Goal: Task Accomplishment & Management: Manage account settings

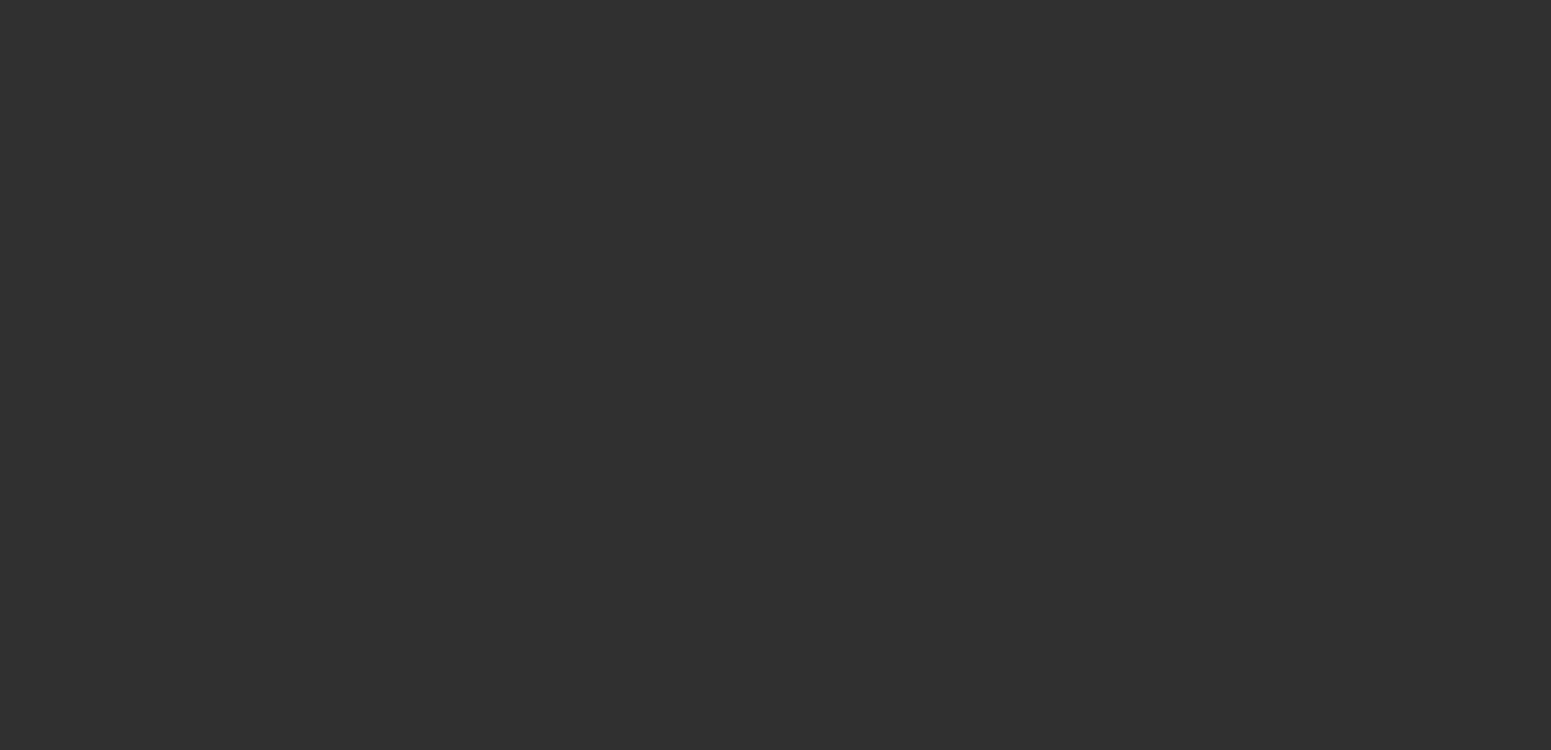
click at [210, 258] on div at bounding box center [775, 375] width 1551 height 750
drag, startPoint x: 836, startPoint y: 435, endPoint x: 733, endPoint y: 288, distance: 178.9
click at [836, 435] on div at bounding box center [775, 375] width 1551 height 750
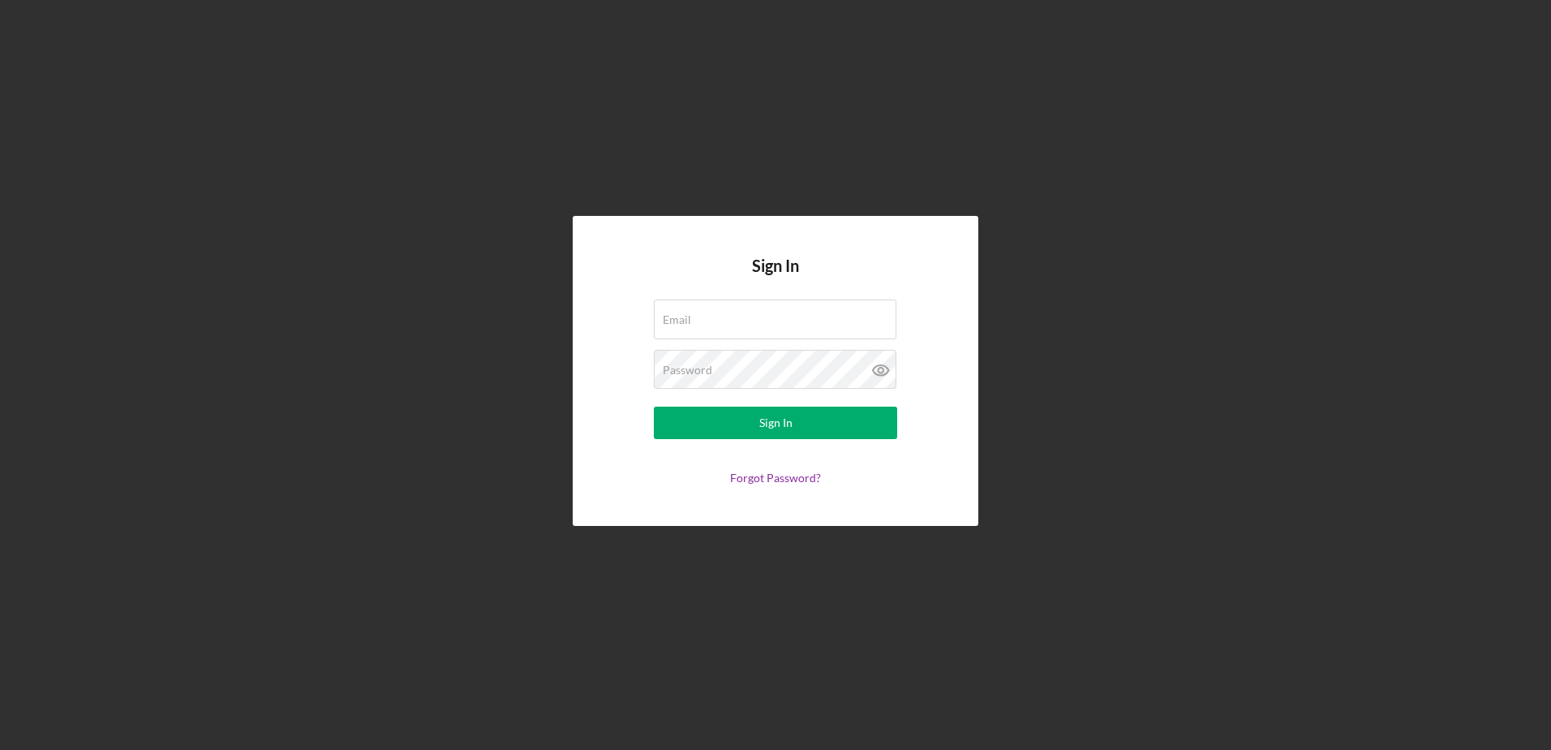
type input "etran@pcvmail.org"
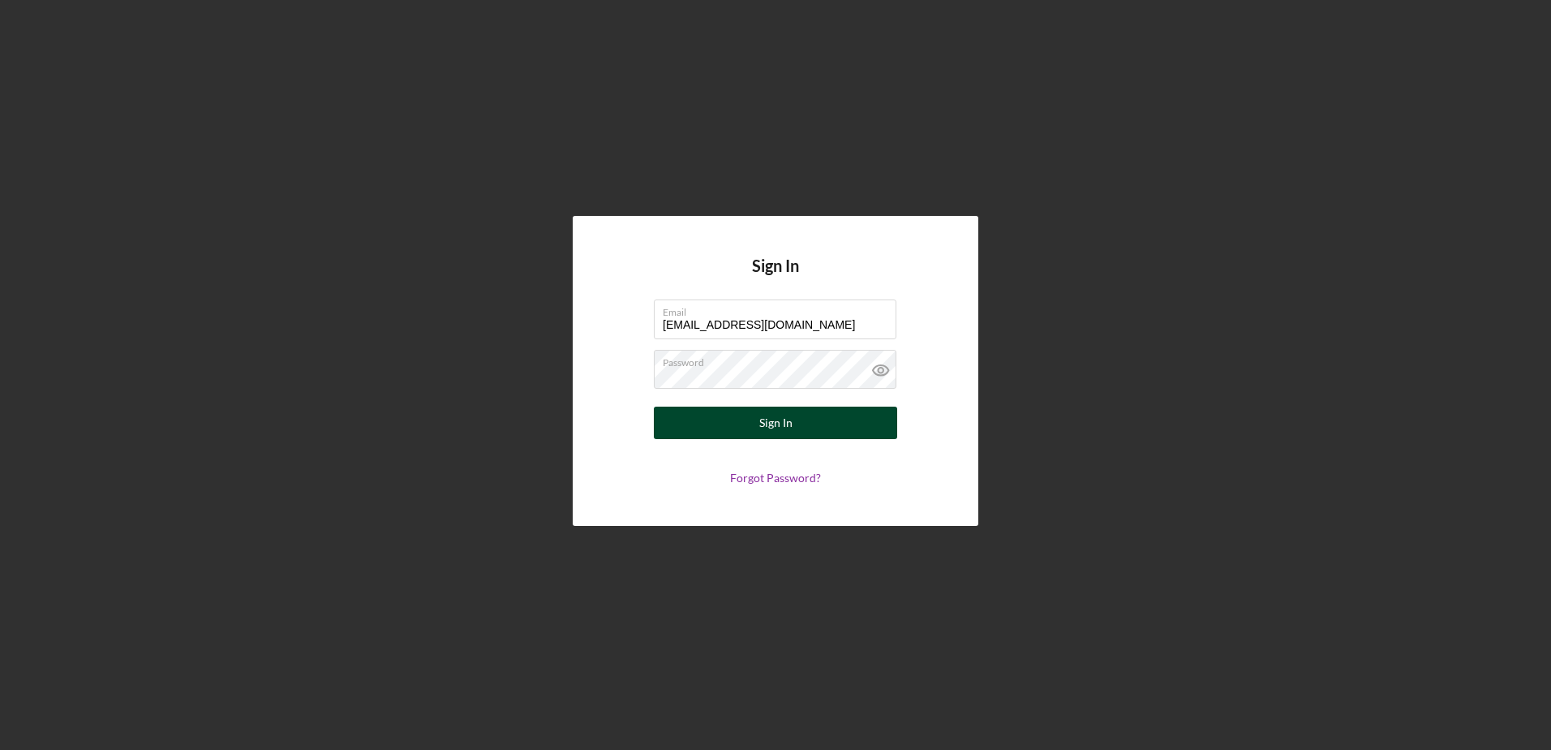
click at [713, 432] on button "Sign In" at bounding box center [775, 422] width 243 height 32
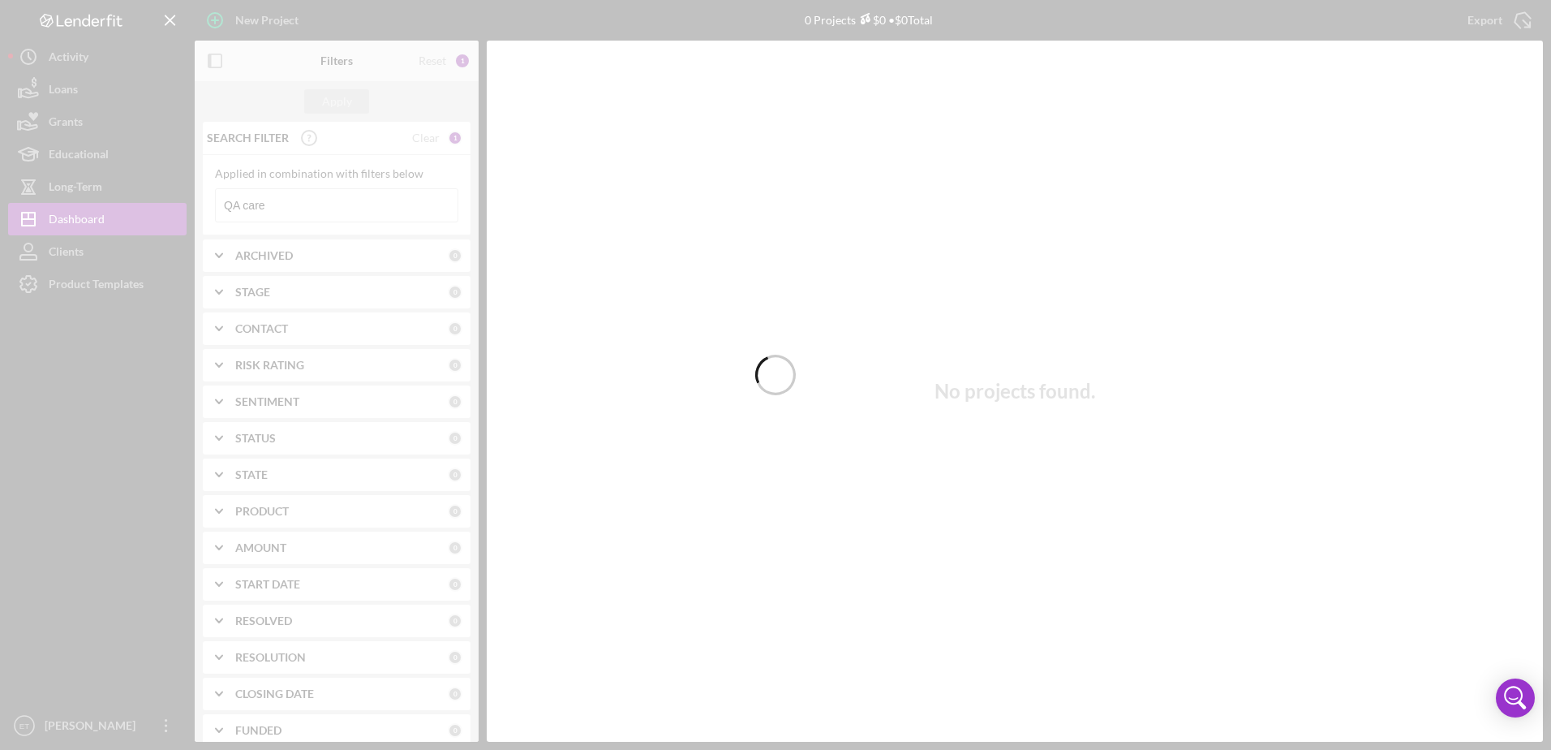
click at [308, 209] on div at bounding box center [775, 375] width 1551 height 750
click at [343, 206] on div at bounding box center [775, 375] width 1551 height 750
click at [355, 208] on div at bounding box center [775, 375] width 1551 height 750
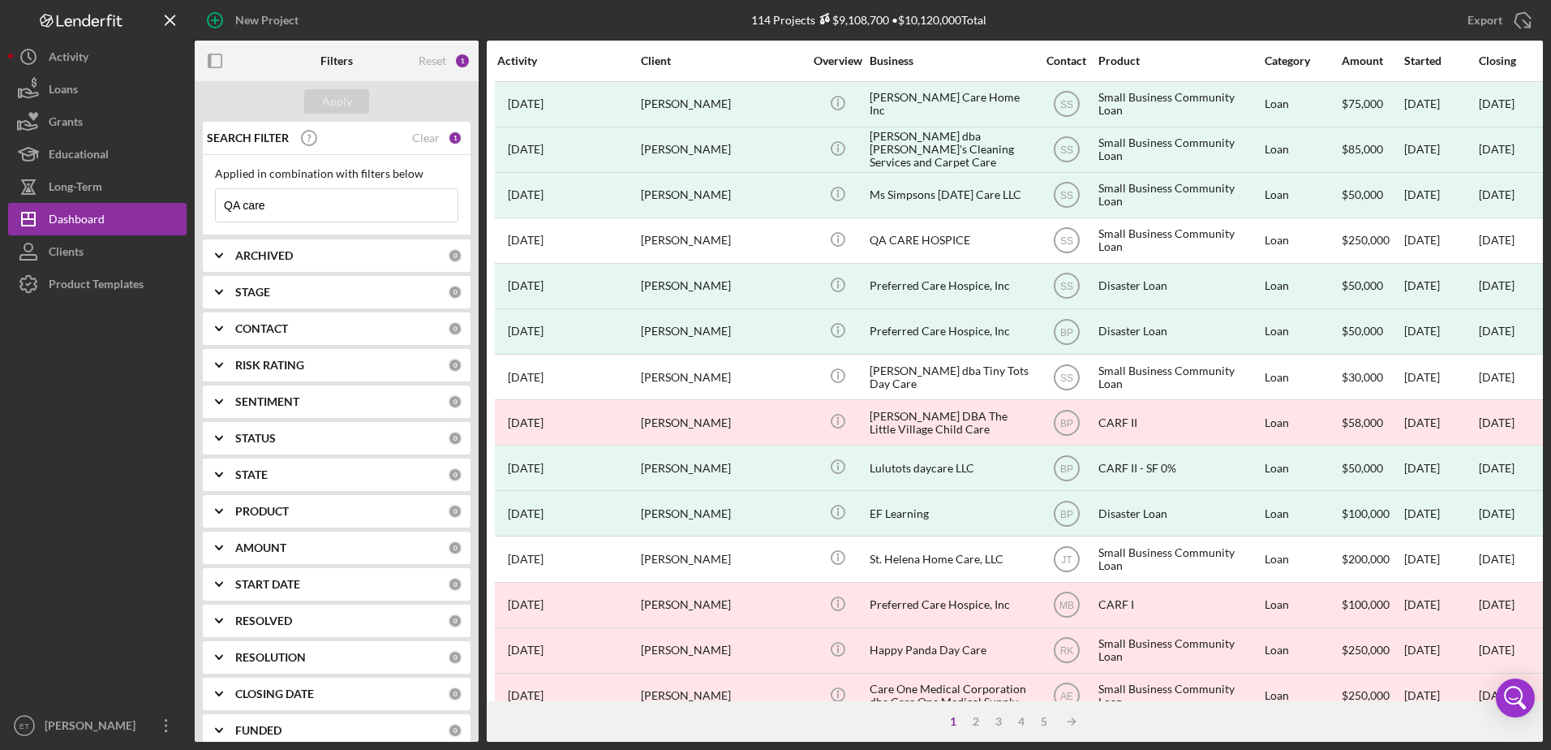
click at [282, 200] on input "QA care" at bounding box center [337, 205] width 242 height 32
paste input "[PERSON_NAME]"
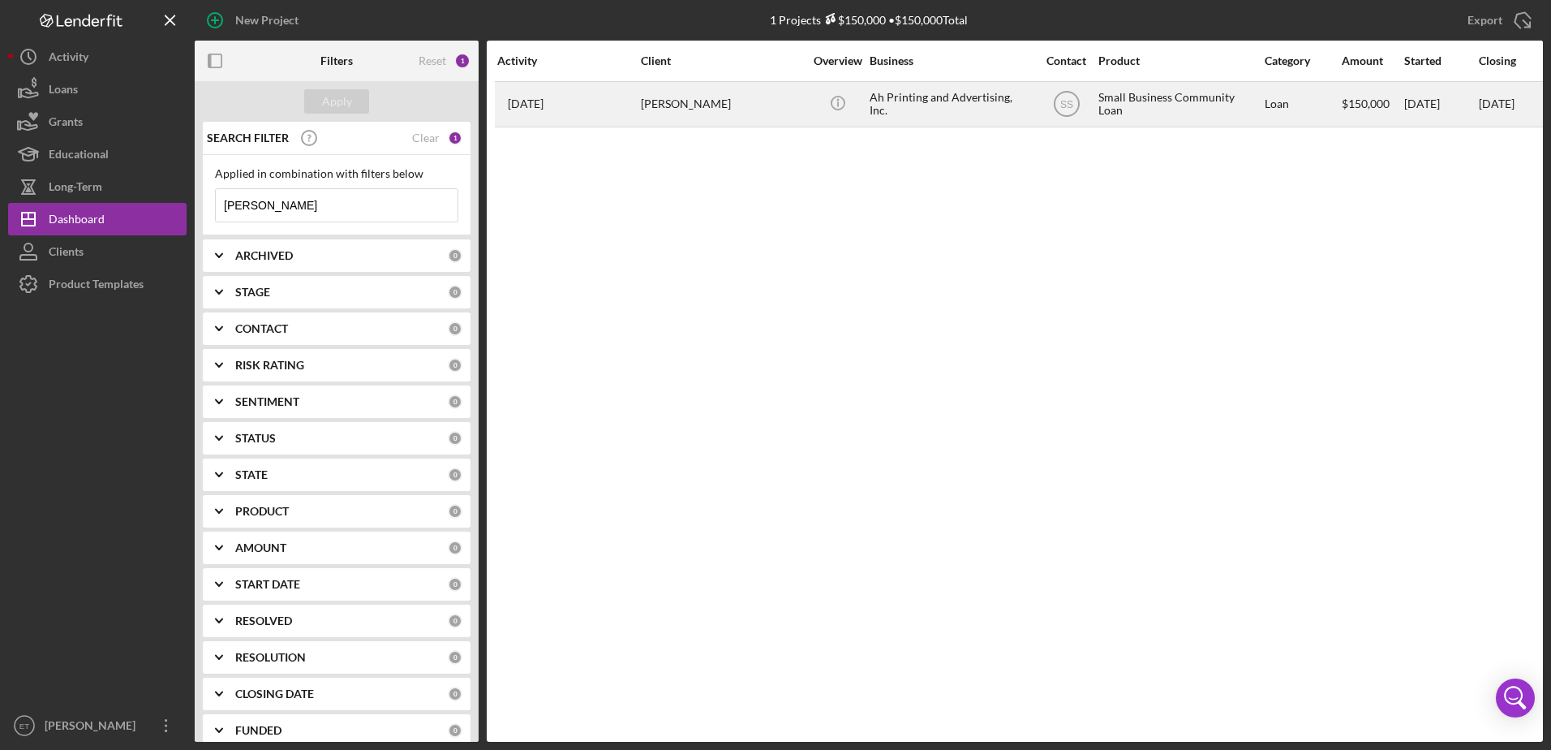
type input "[PERSON_NAME]"
click at [995, 95] on div "Ah Printing and Advertising, Inc." at bounding box center [951, 104] width 162 height 43
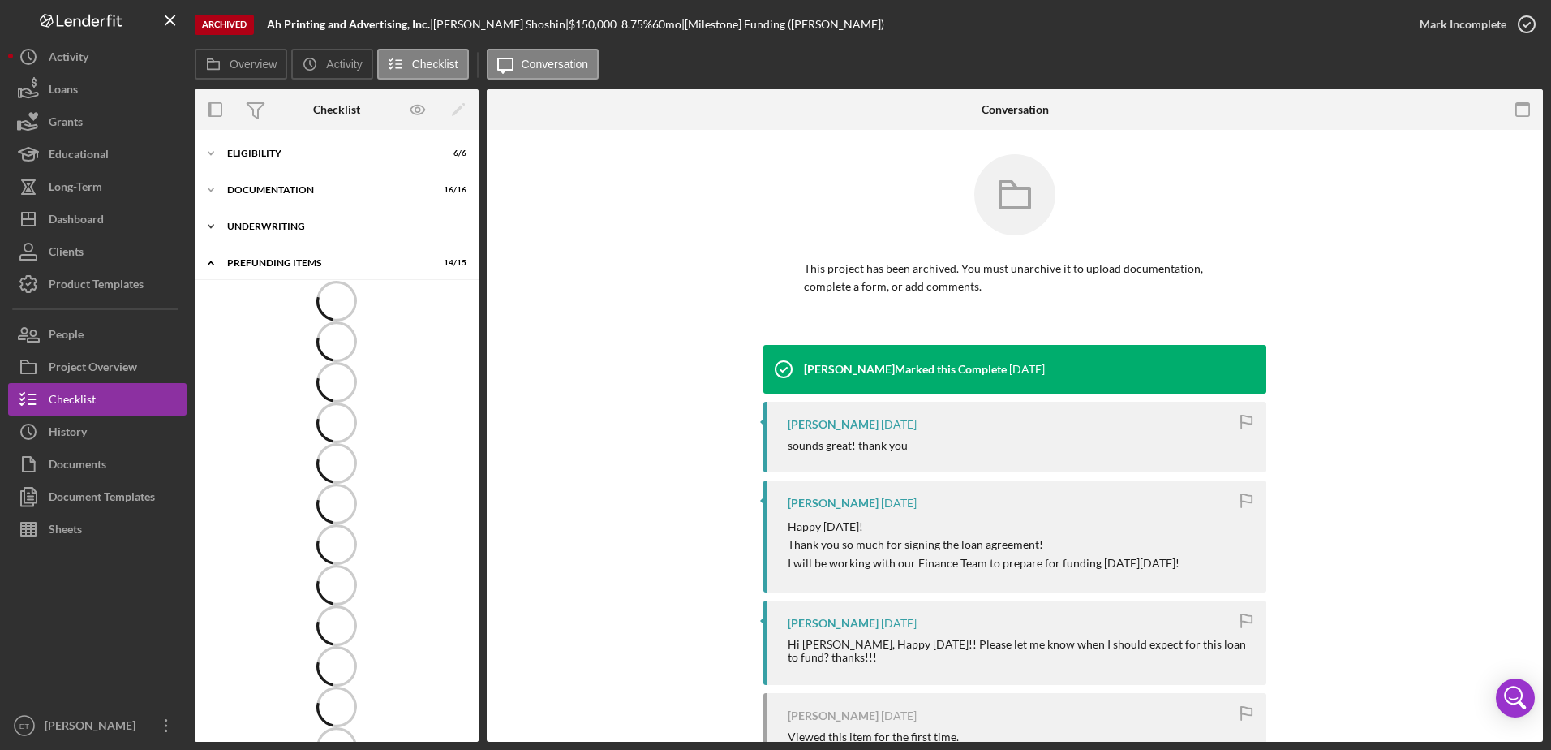
scroll to position [42, 0]
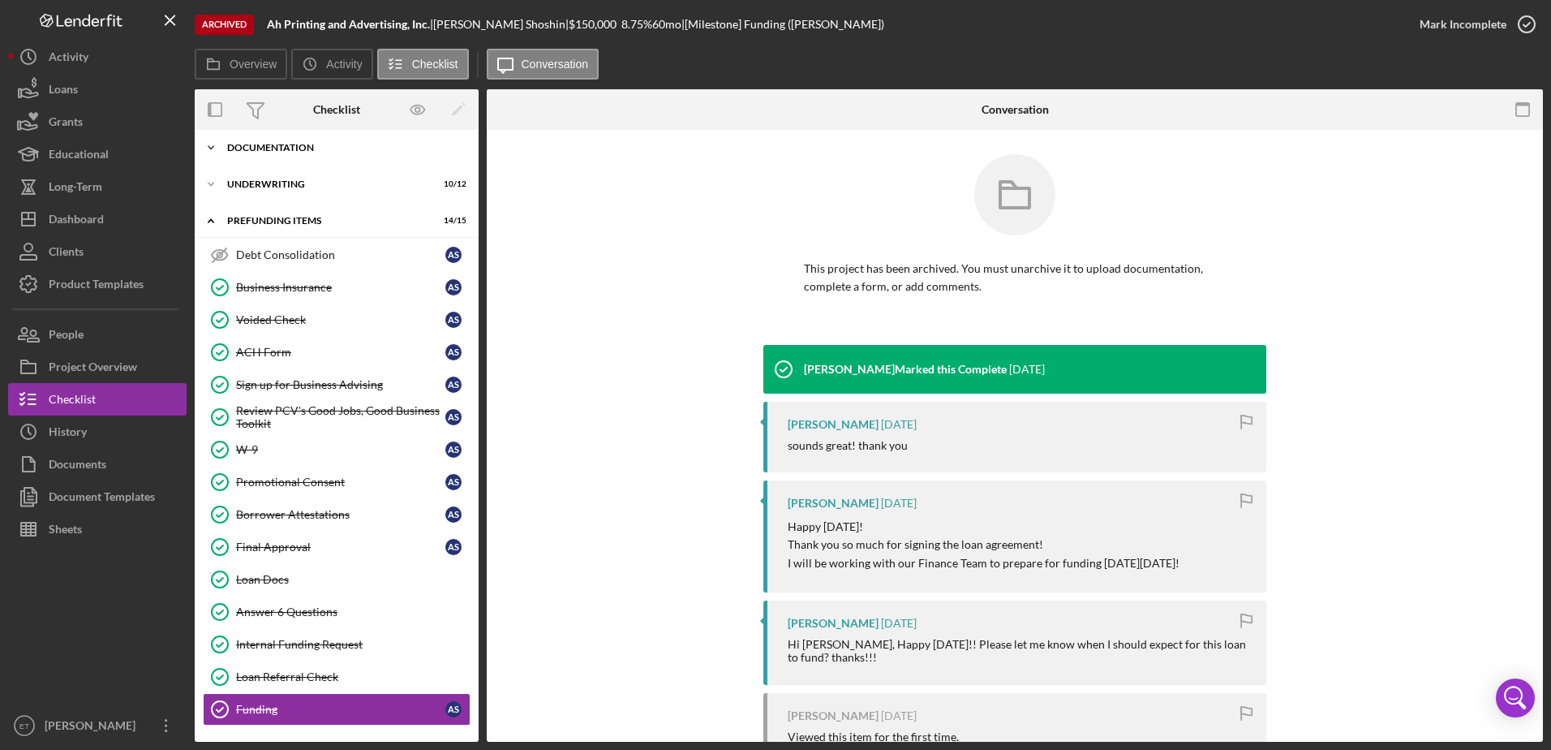
click at [242, 140] on div "Icon/Expander Documentation 16 / 16" at bounding box center [337, 147] width 284 height 32
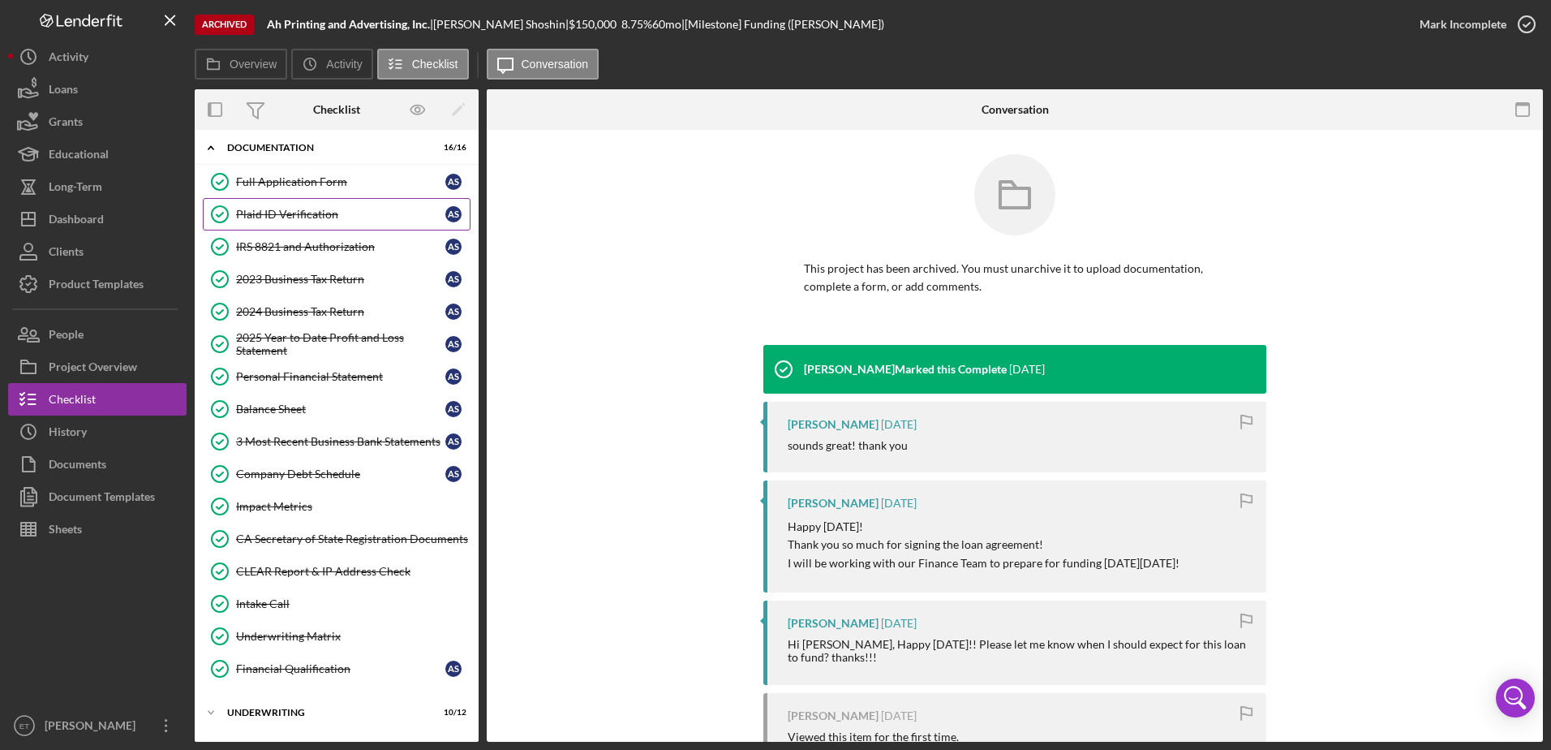
click at [314, 208] on div "Plaid ID Verification" at bounding box center [340, 214] width 209 height 13
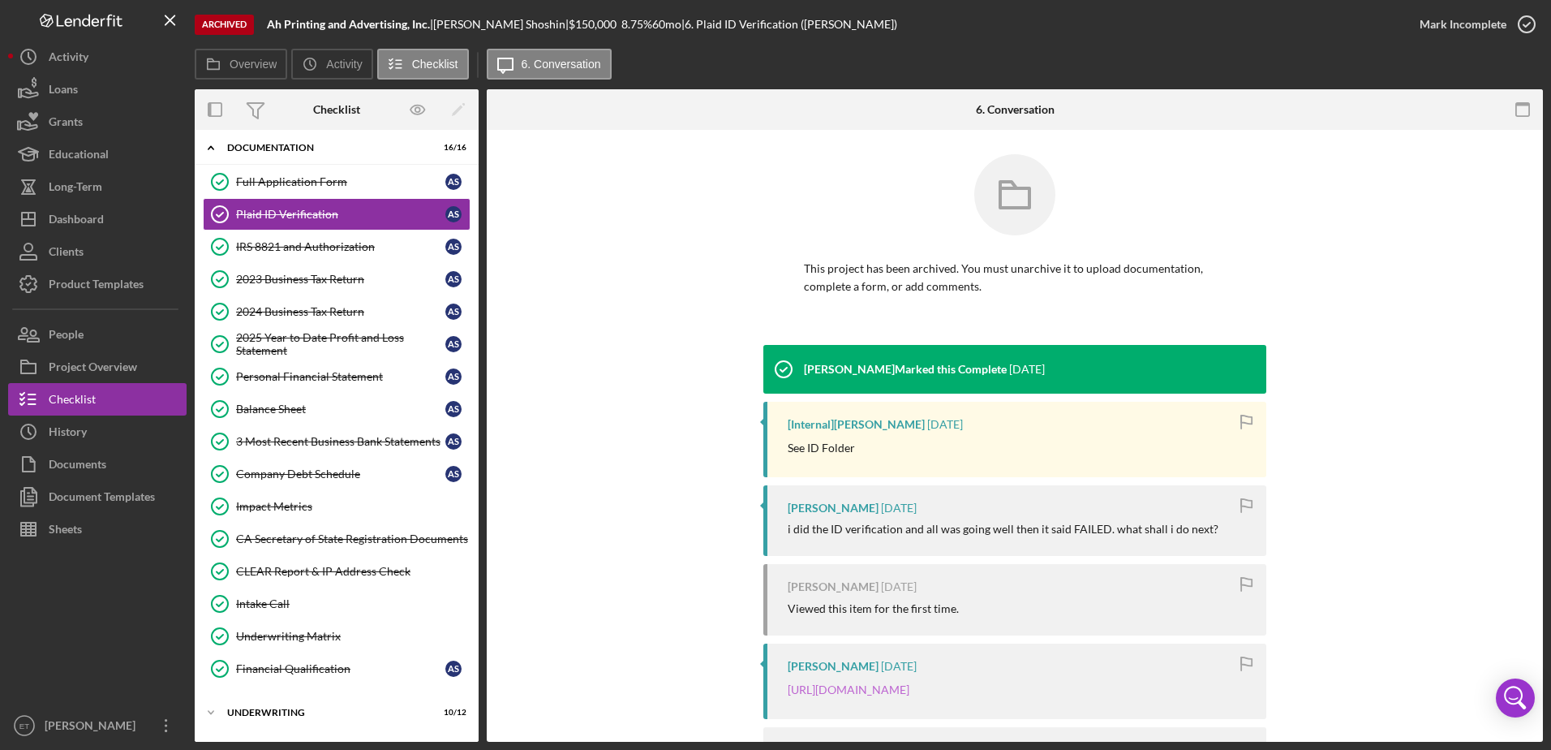
click at [909, 696] on link "[URL][DOMAIN_NAME]" at bounding box center [849, 689] width 122 height 14
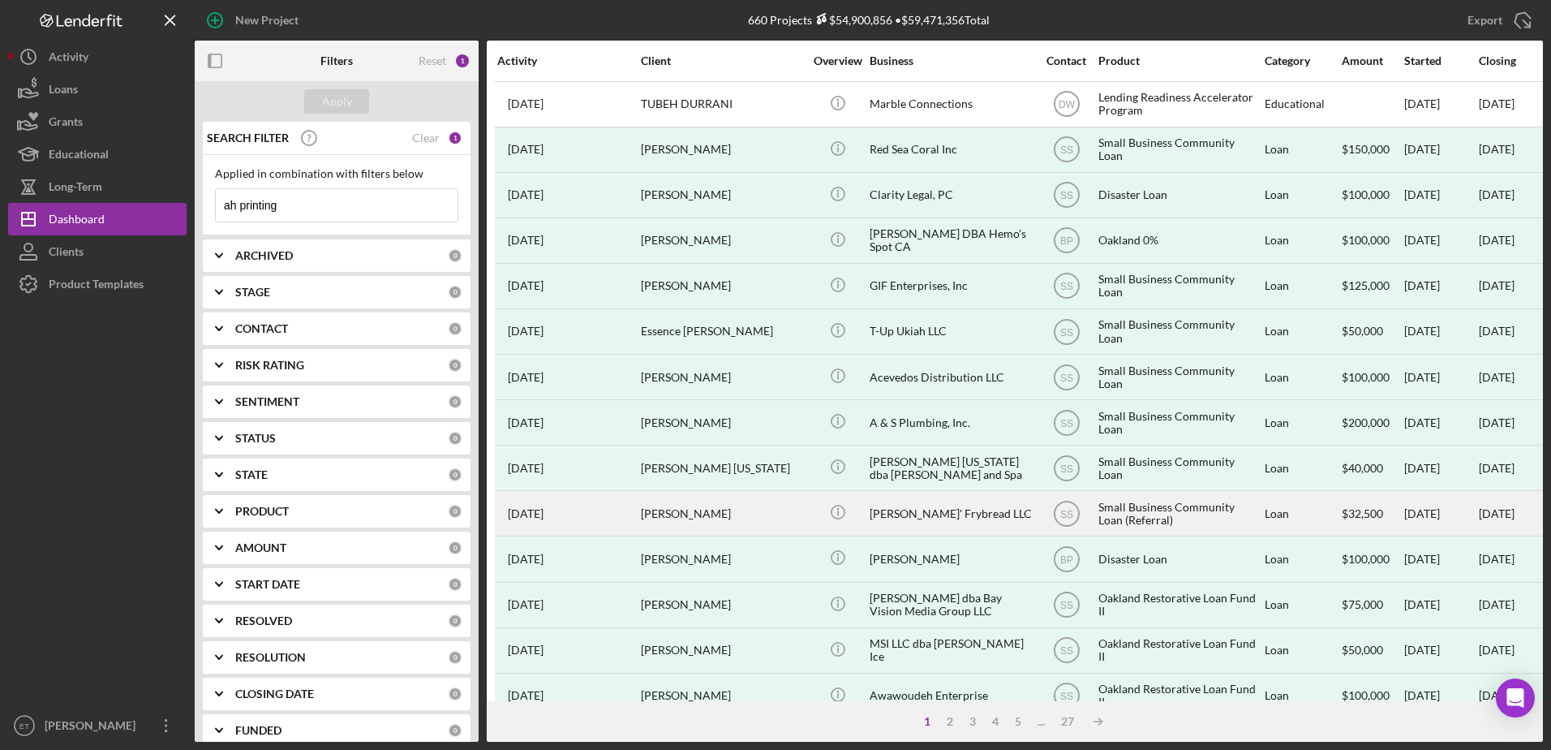
type input "ah printing"
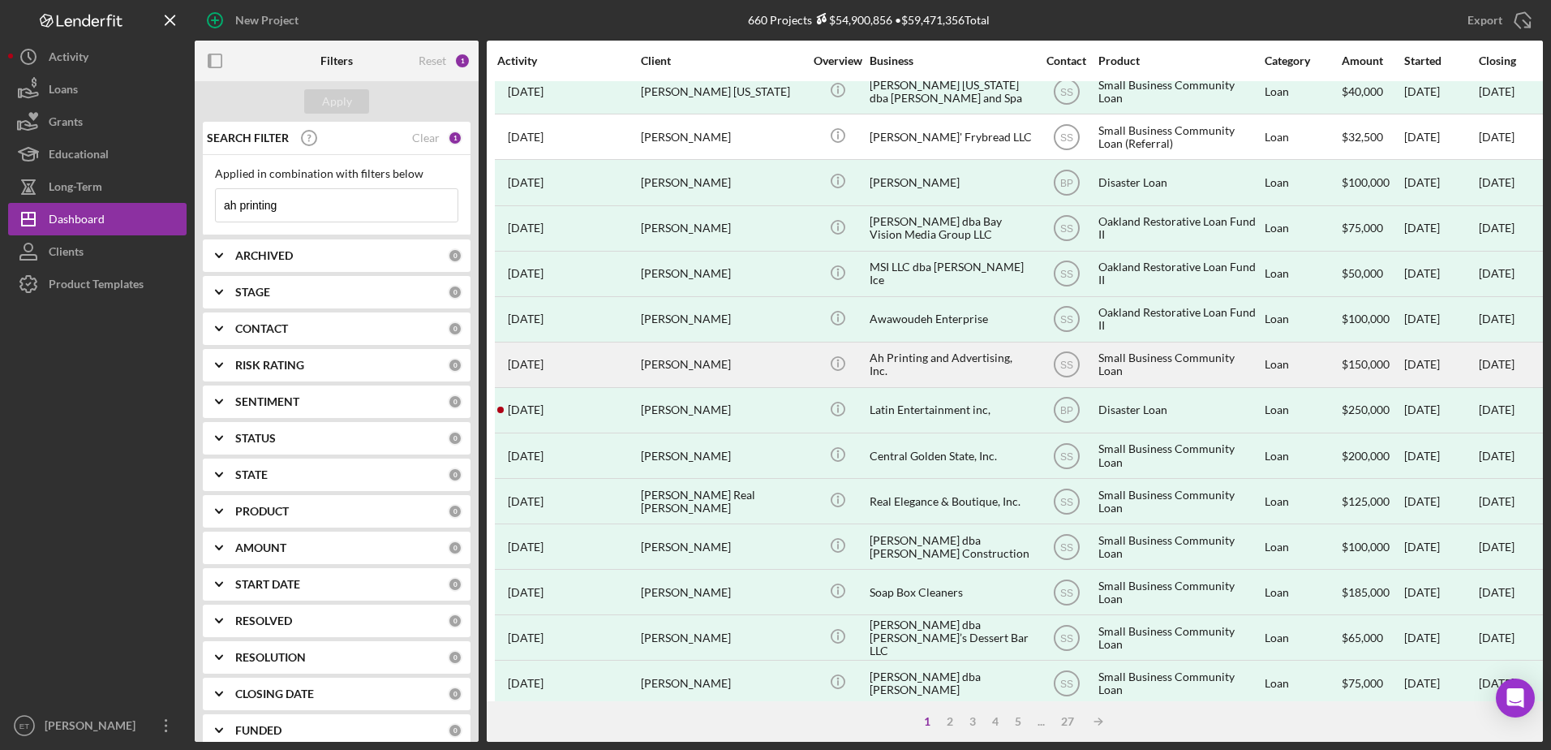
click at [708, 374] on div "[PERSON_NAME]" at bounding box center [722, 364] width 162 height 43
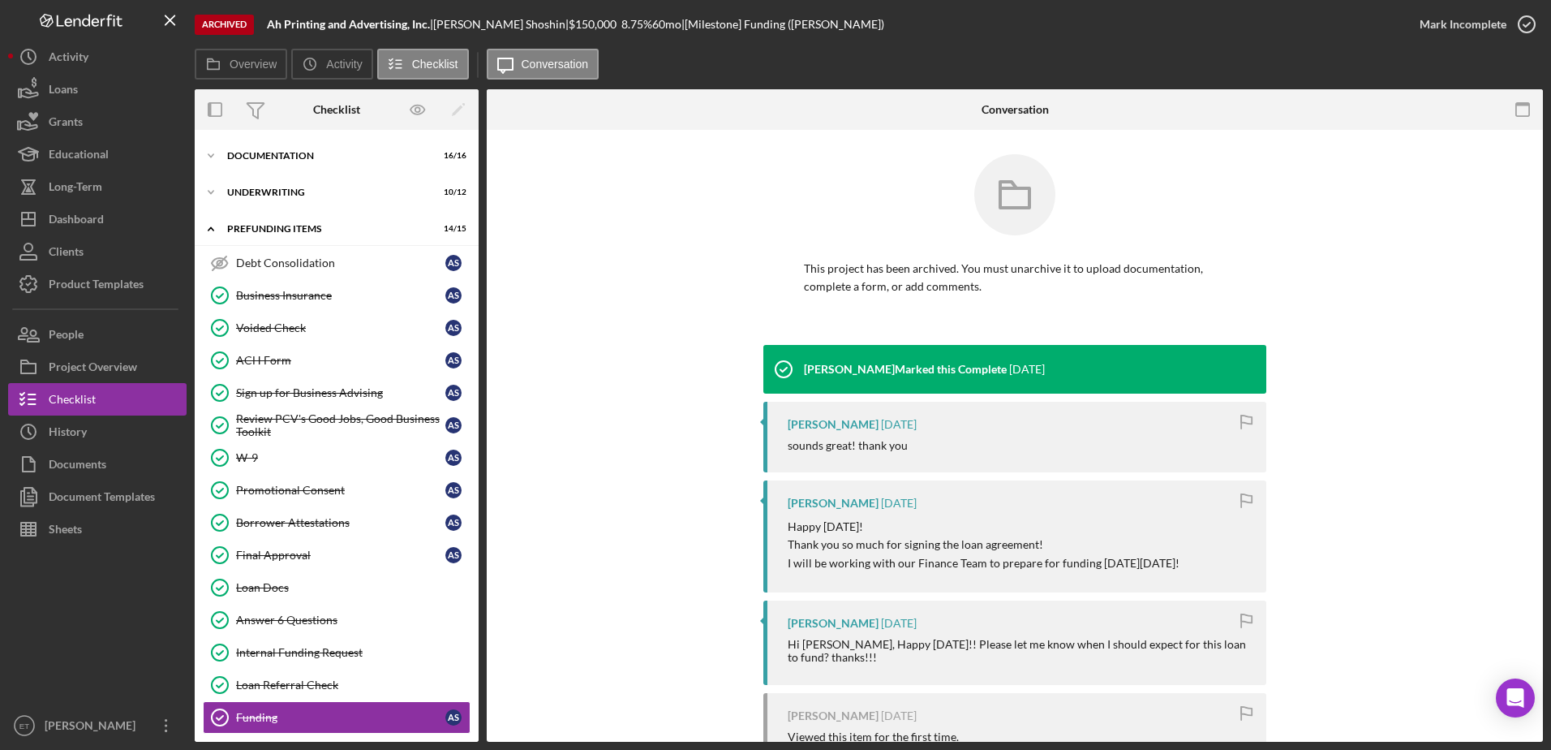
scroll to position [42, 0]
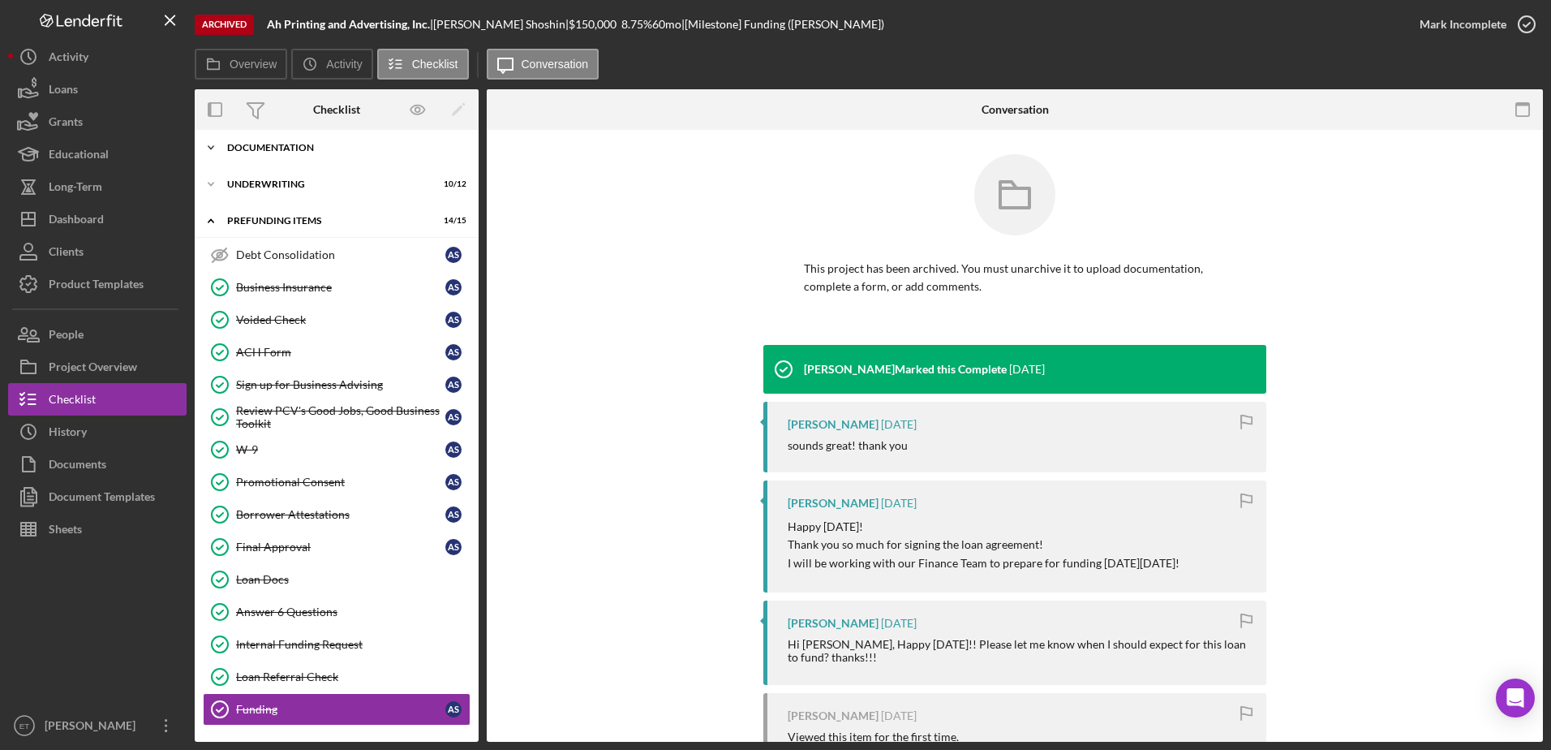
click at [279, 153] on div "Icon/Expander Documentation 16 / 16" at bounding box center [337, 147] width 284 height 32
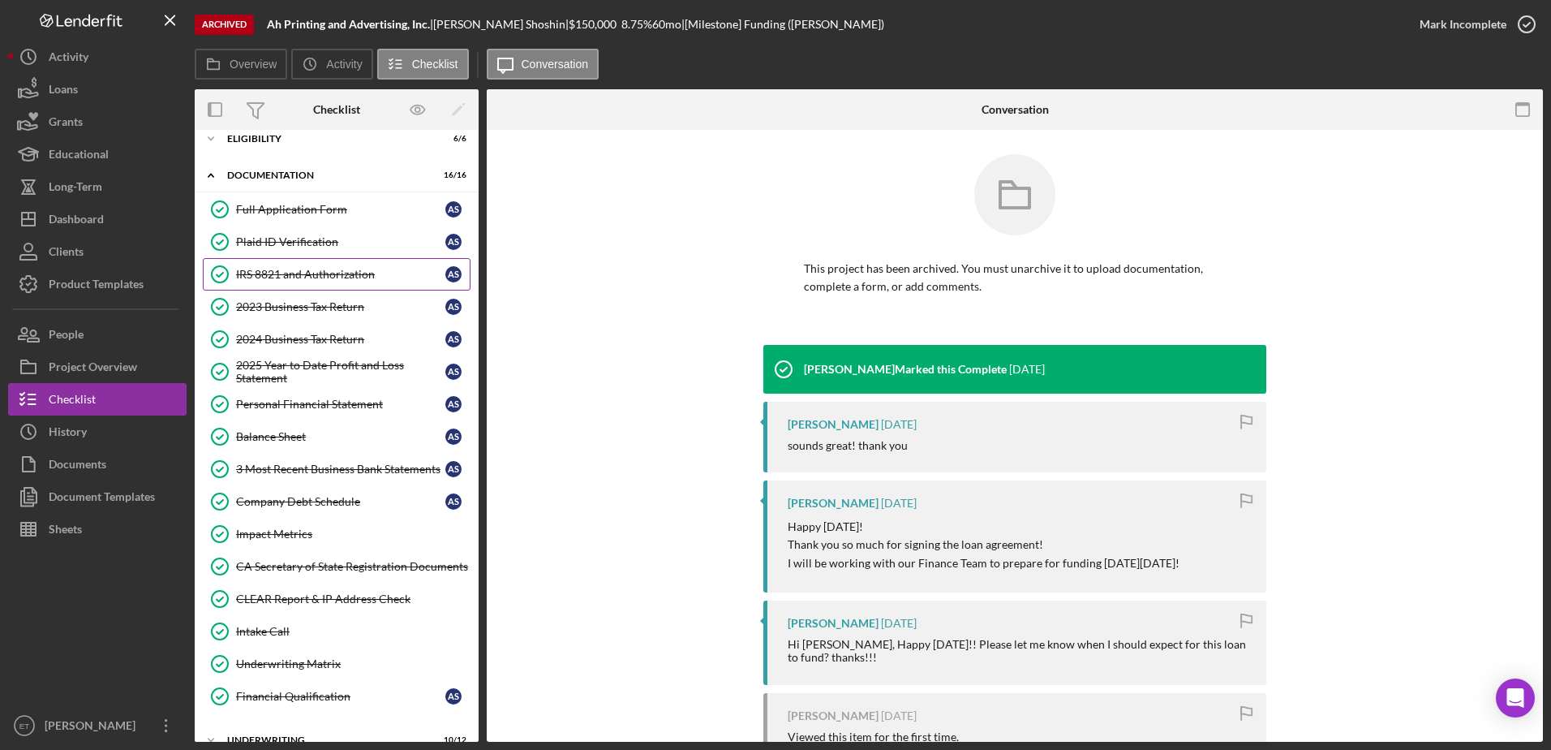
scroll to position [0, 0]
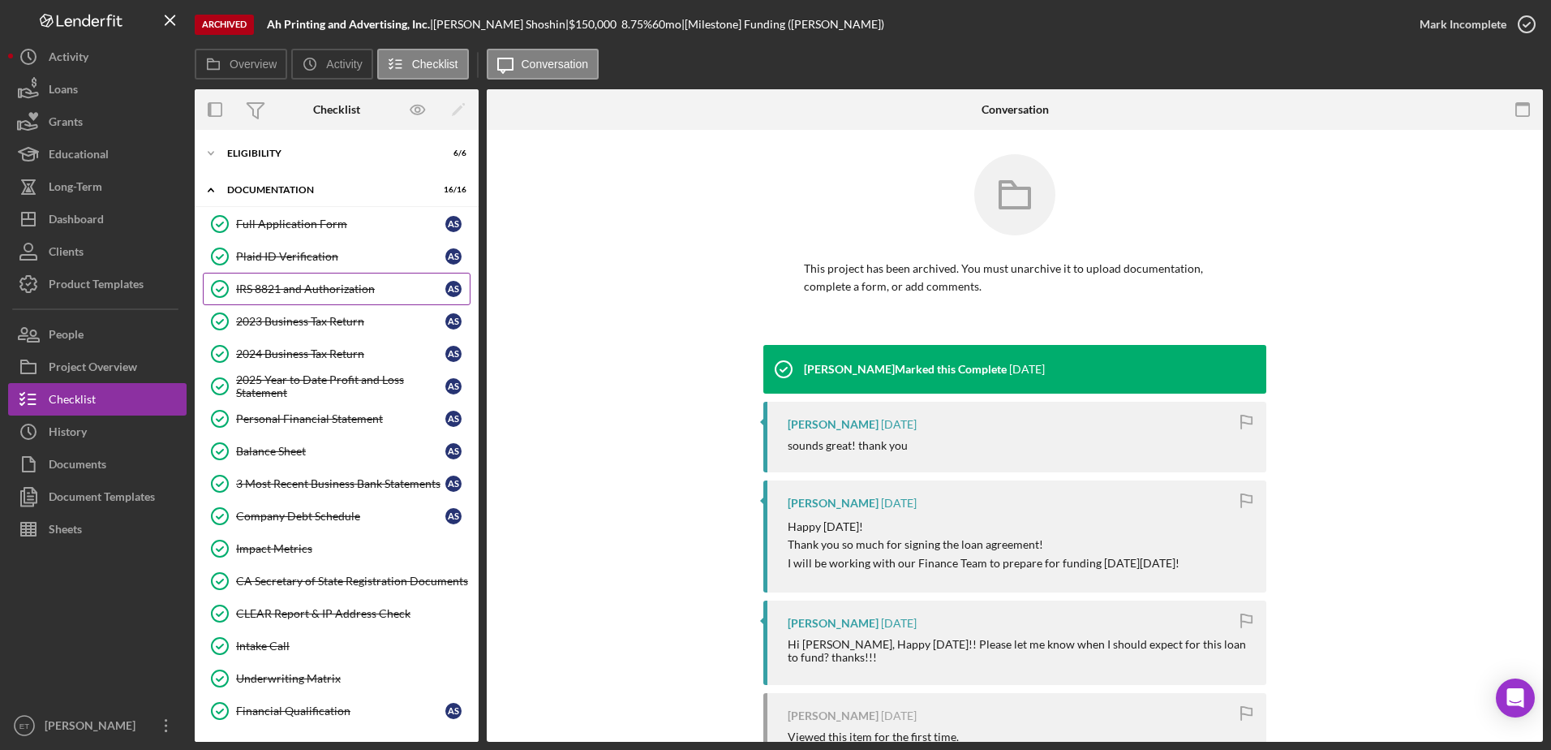
click at [268, 287] on div "IRS 8821 and Authorization" at bounding box center [340, 288] width 209 height 13
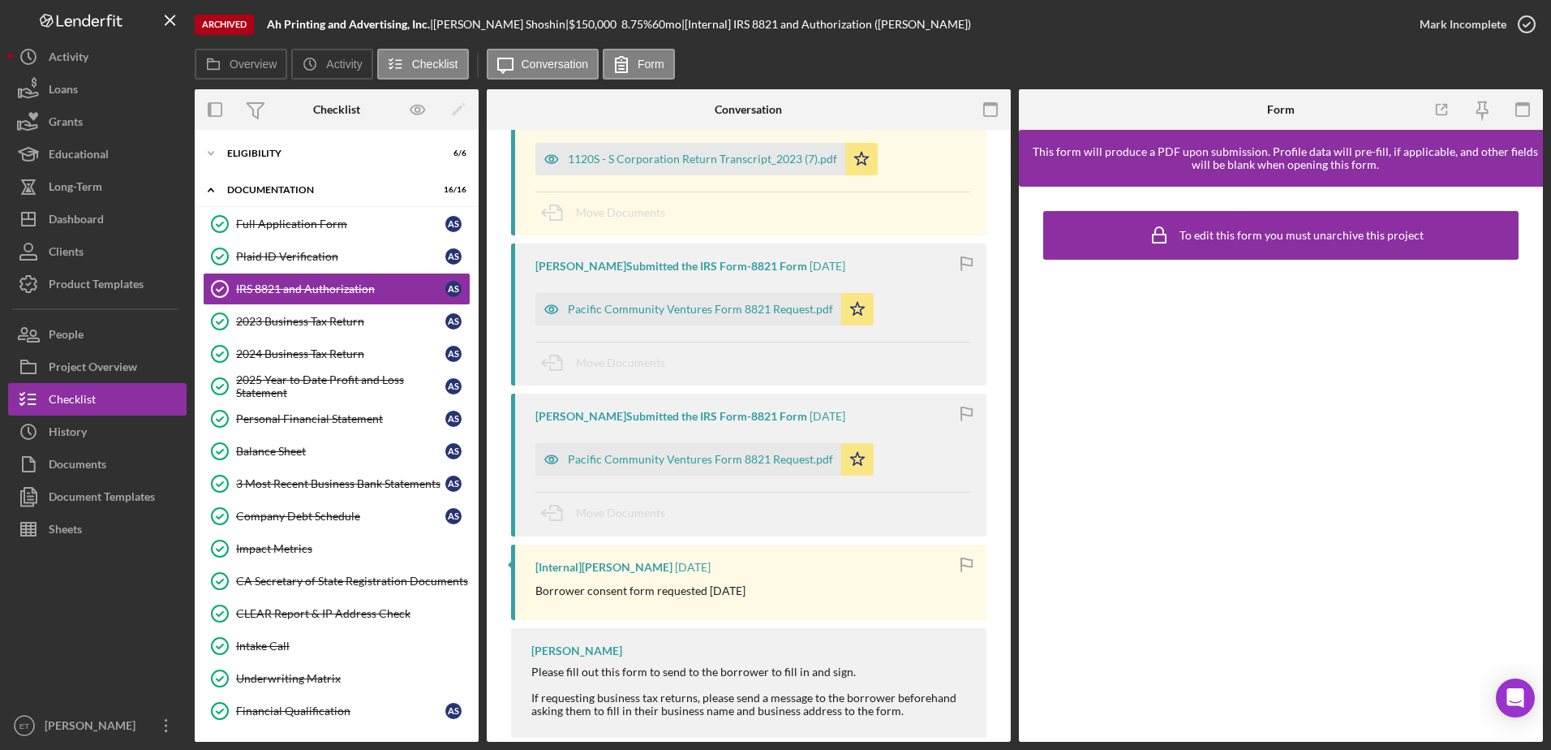
scroll to position [487, 0]
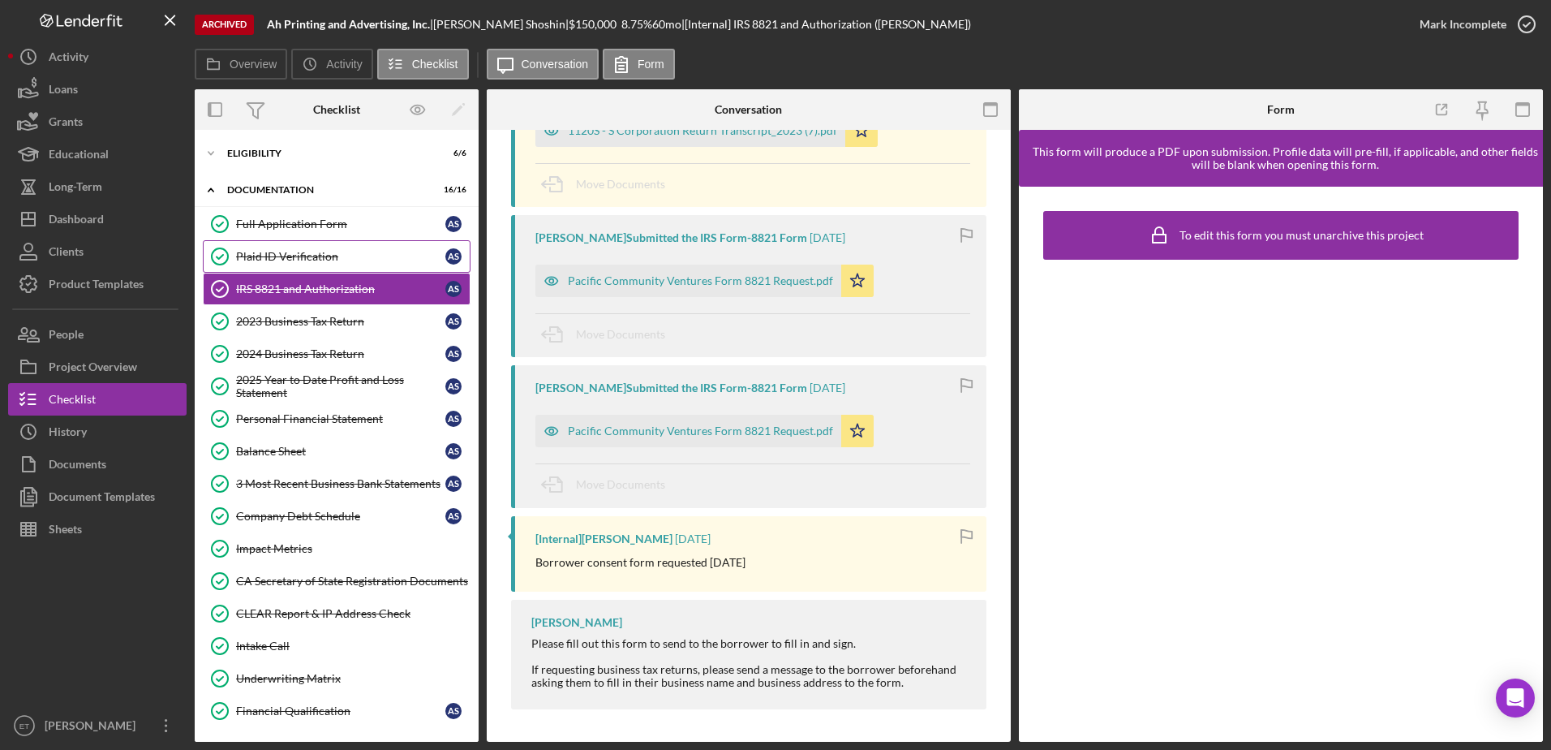
click at [303, 256] on div "Plaid ID Verification" at bounding box center [340, 256] width 209 height 13
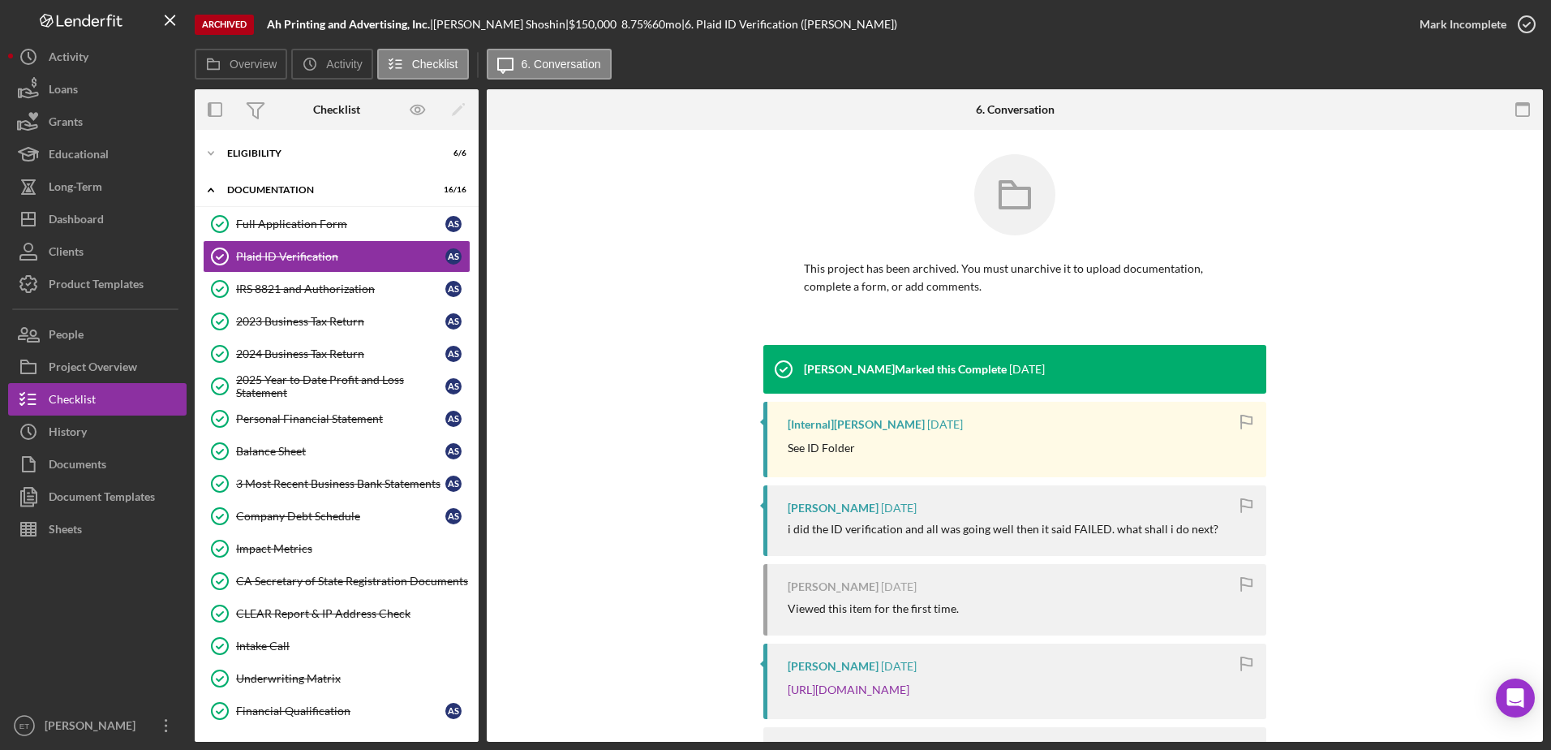
scroll to position [81, 0]
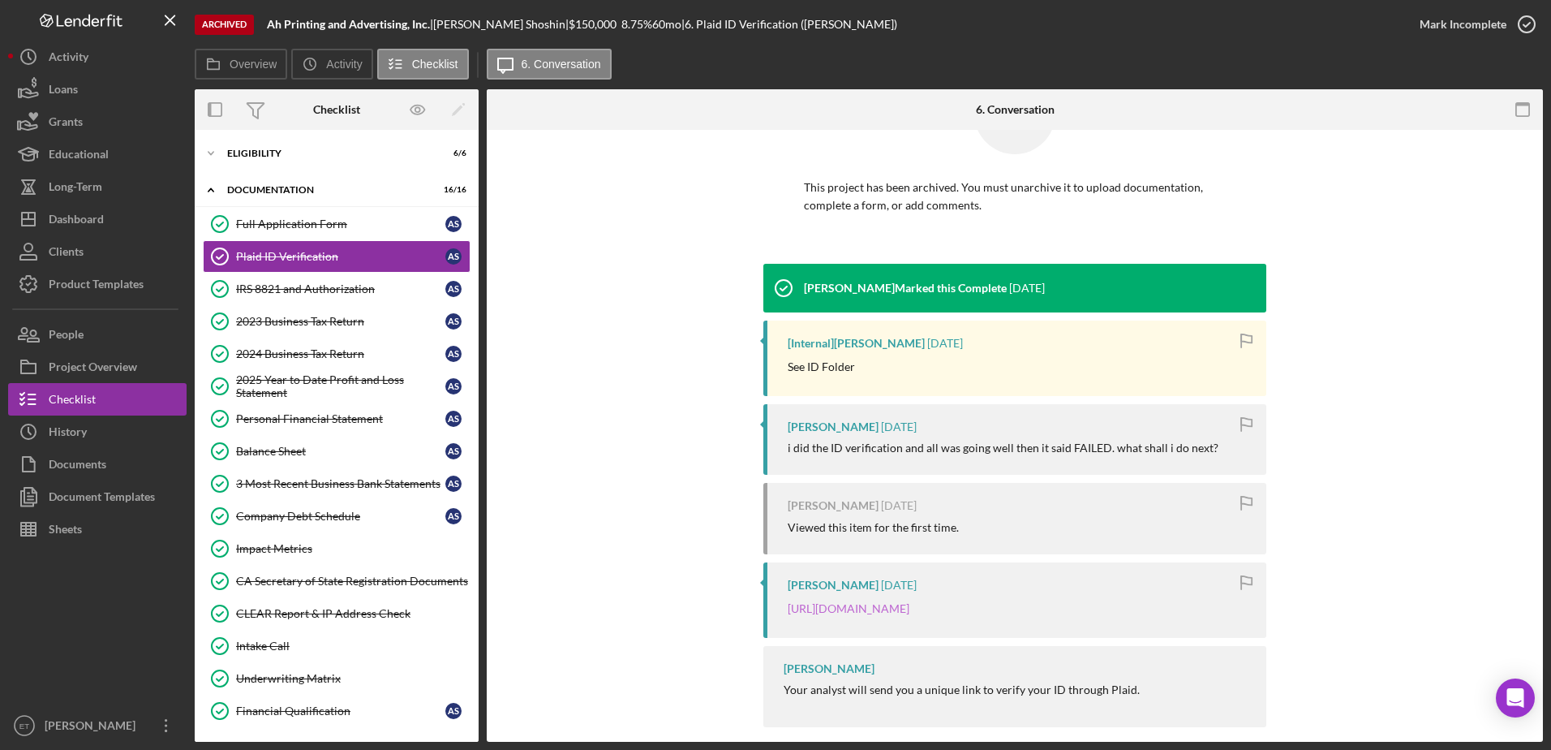
drag, startPoint x: 1059, startPoint y: 638, endPoint x: 809, endPoint y: 622, distance: 250.4
click at [809, 622] on div "[PERSON_NAME] [DATE] [URL][DOMAIN_NAME]" at bounding box center [1014, 599] width 503 height 75
copy link "881304e4b77307b3cc32bc1b37c08db2"
click at [801, 428] on div "[PERSON_NAME]" at bounding box center [833, 426] width 91 height 13
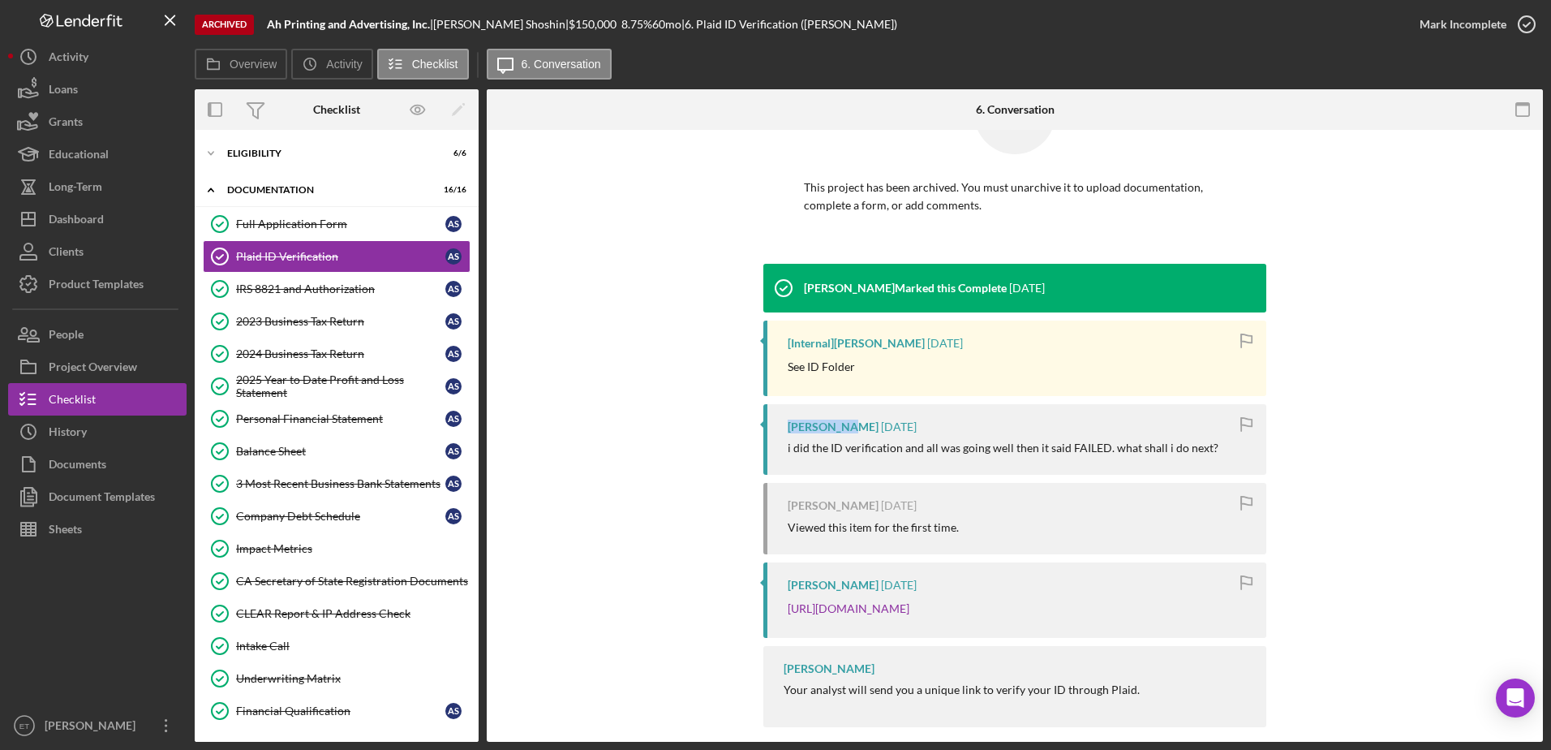
copy div "[PERSON_NAME]"
click at [273, 277] on link "IRS 8821 and Authorization IRS 8821 and Authorization A S" at bounding box center [337, 289] width 268 height 32
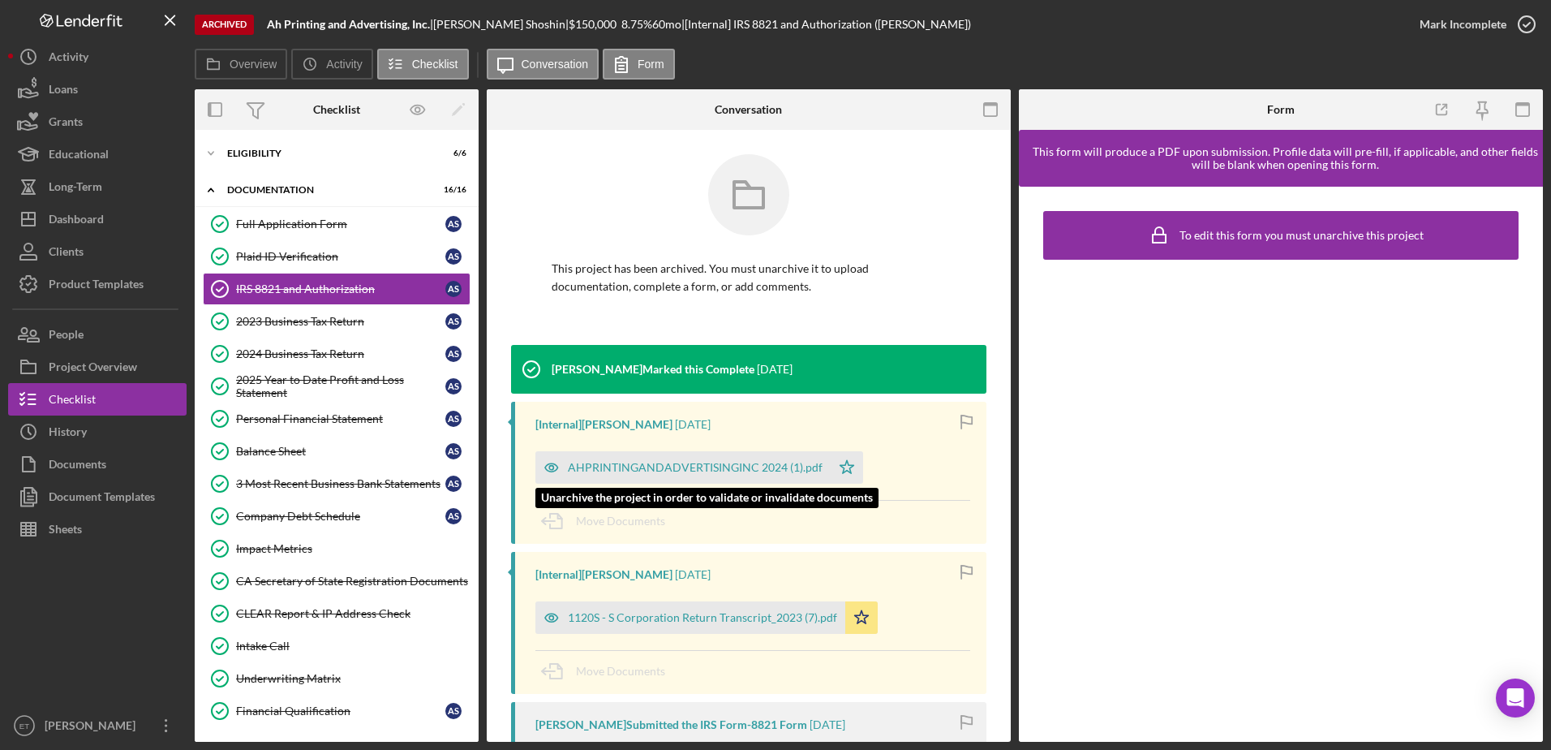
click at [751, 470] on div "AHPRINTINGANDADVERTISINGINC 2024 (1).pdf" at bounding box center [695, 467] width 255 height 13
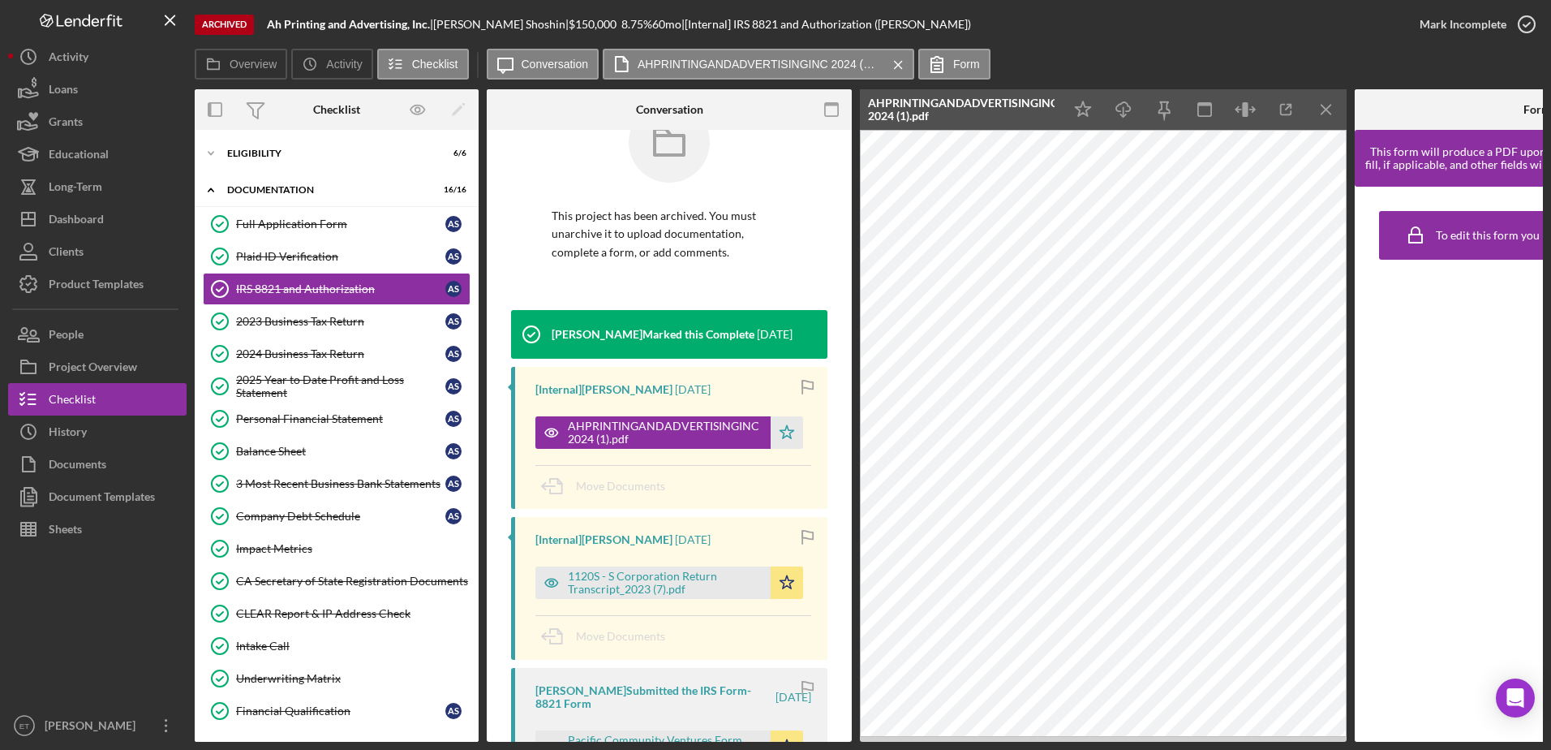
scroll to position [81, 0]
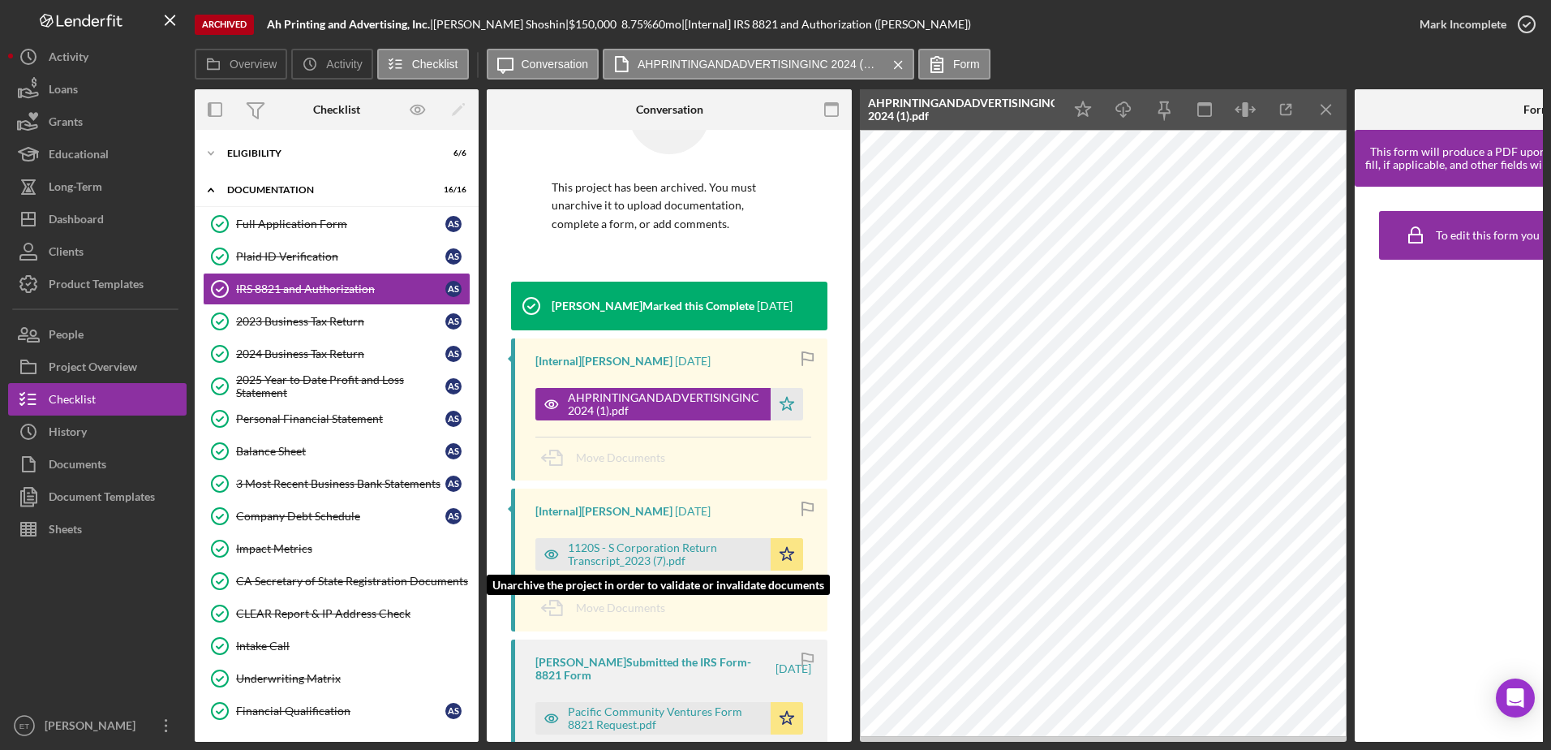
click at [651, 558] on div "1120S - S Corporation Return Transcript_2023 (7).pdf" at bounding box center [665, 554] width 195 height 26
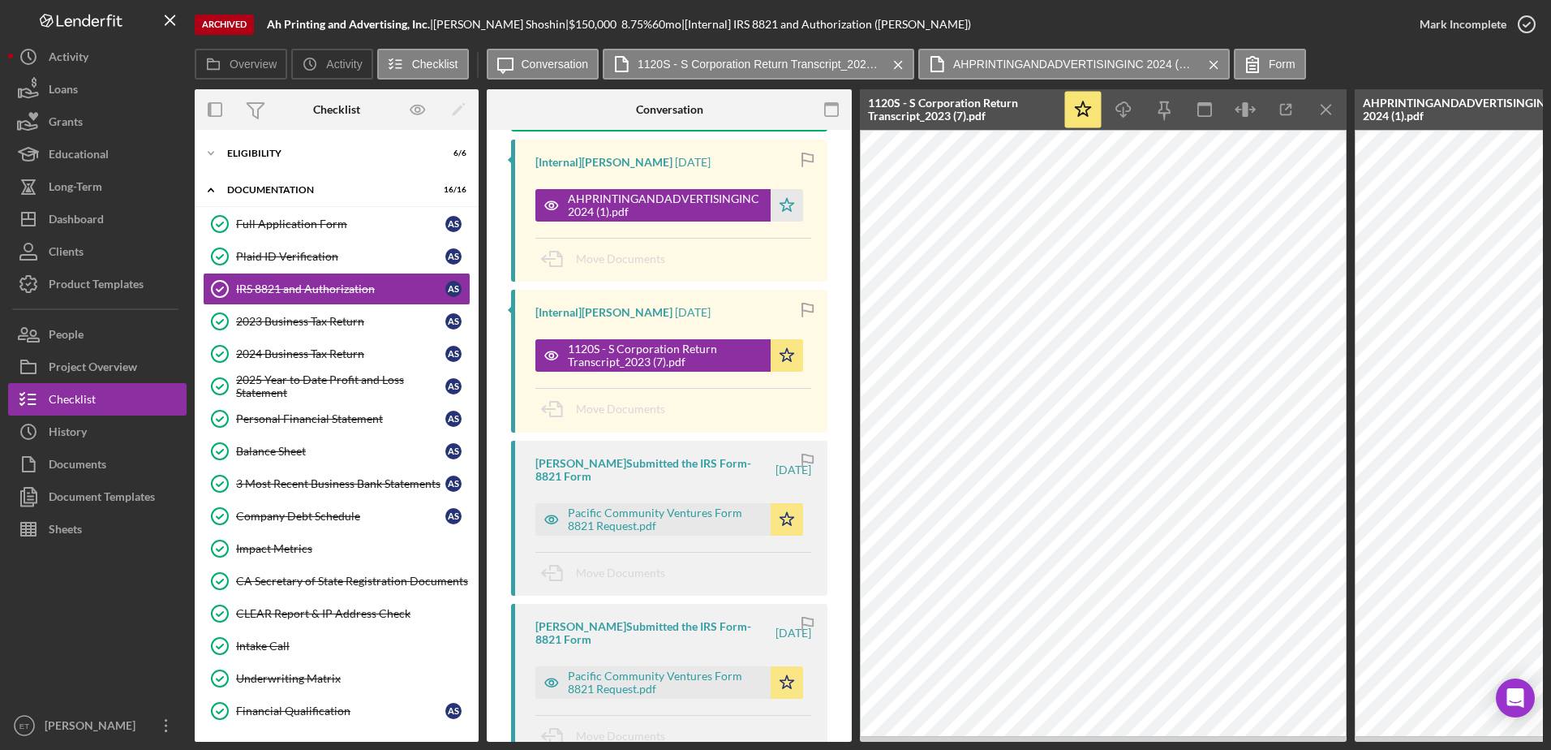
scroll to position [406, 0]
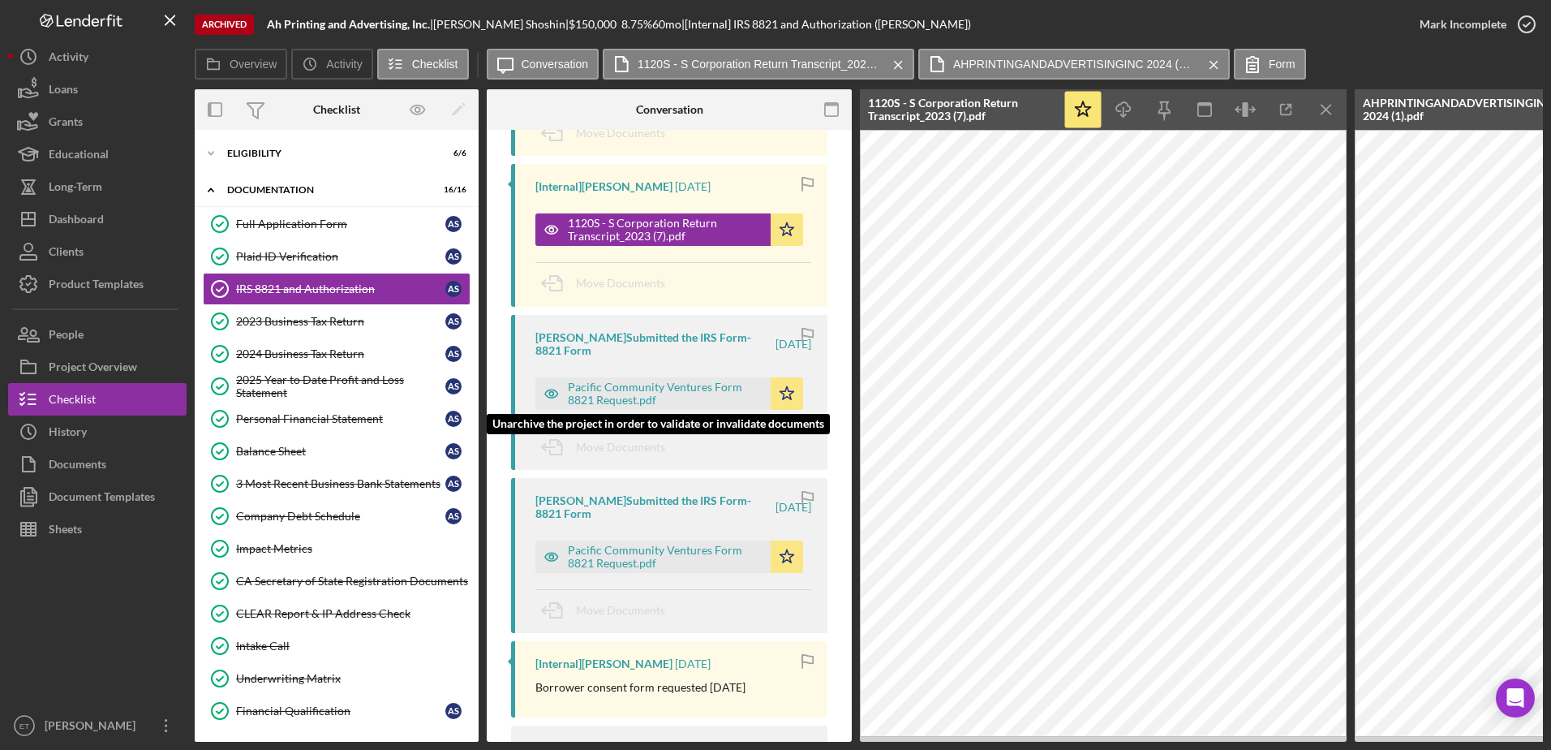
click at [593, 388] on div "Pacific Community Ventures Form 8821 Request.pdf" at bounding box center [665, 394] width 195 height 26
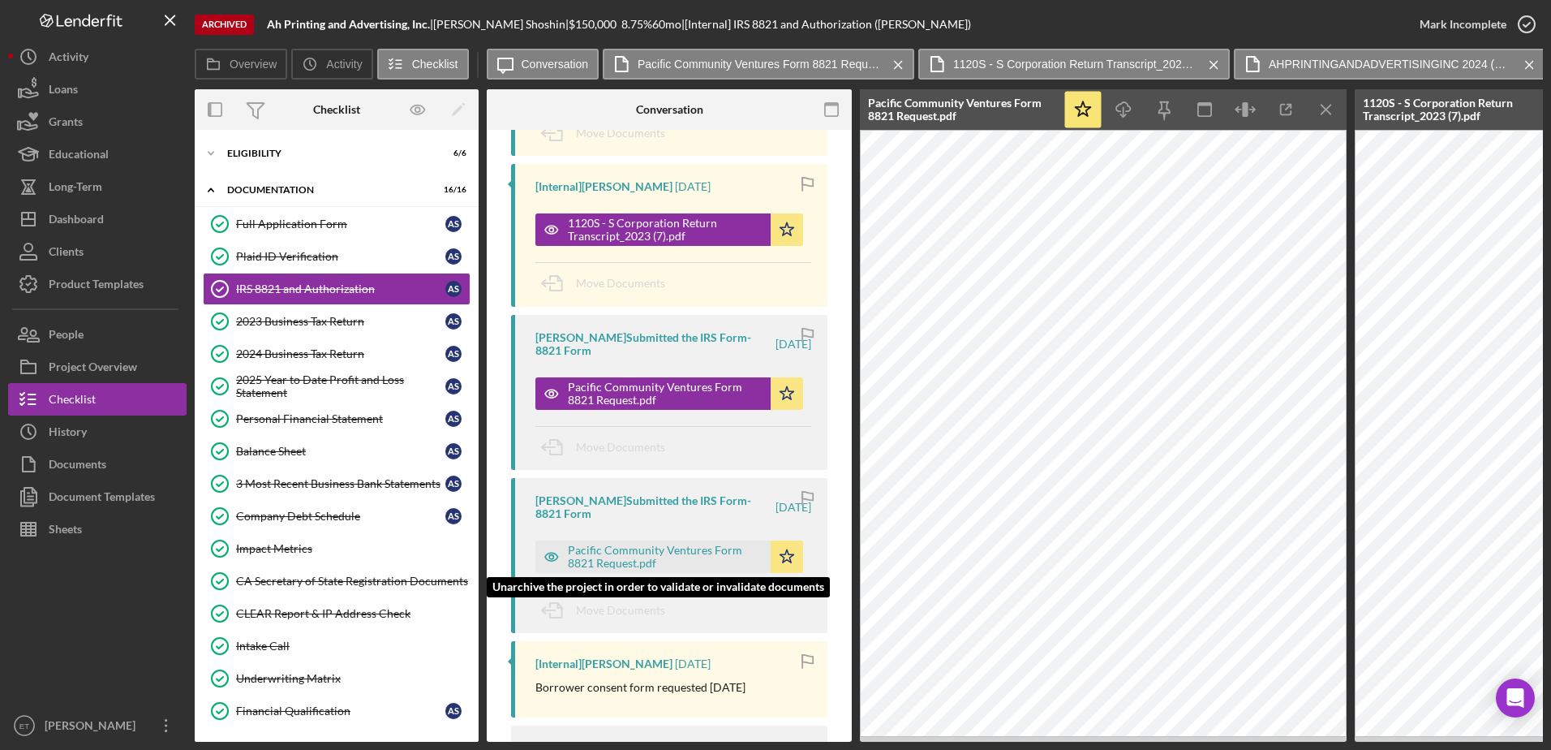
click at [601, 557] on div "Pacific Community Ventures Form 8821 Request.pdf" at bounding box center [665, 557] width 195 height 26
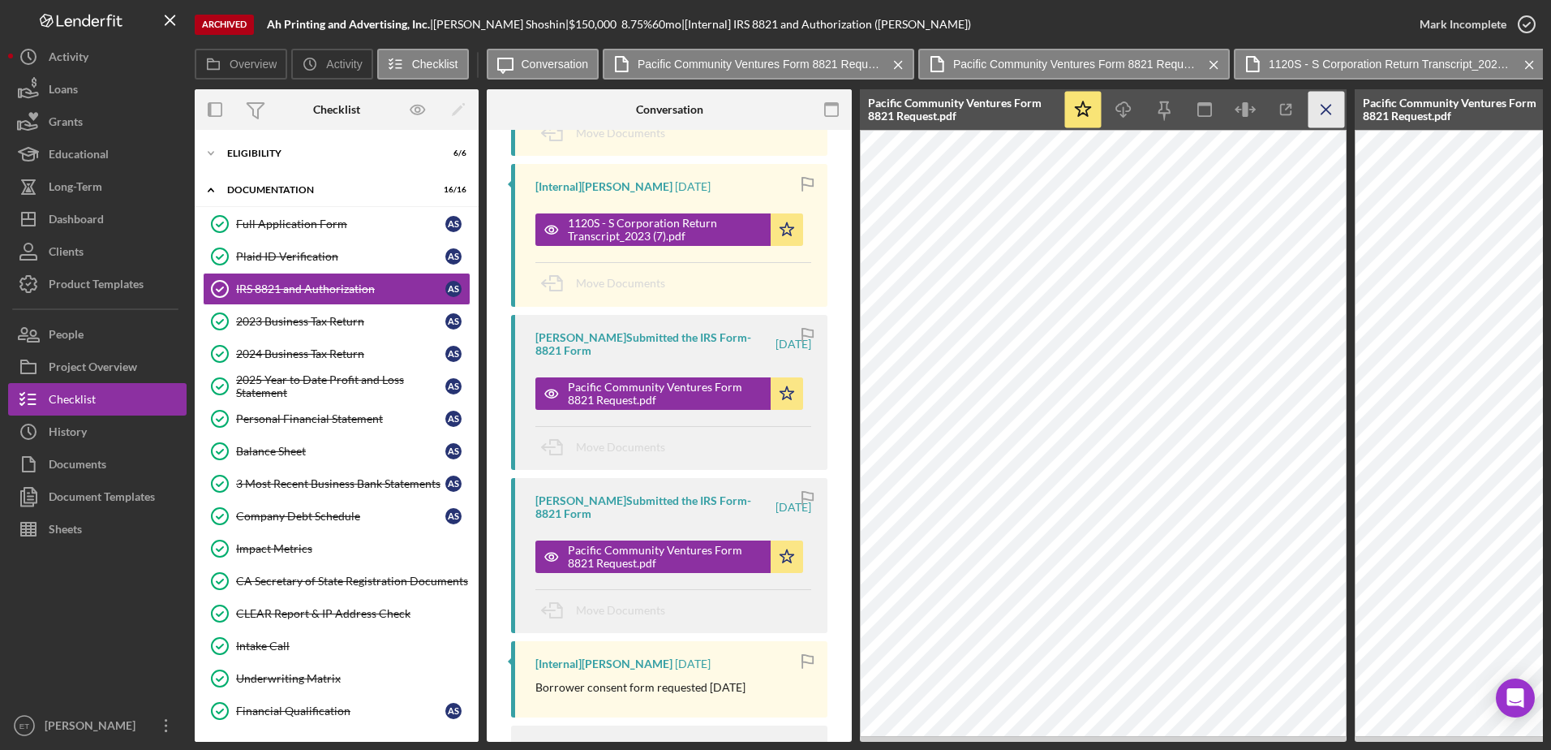
click at [1331, 114] on line "button" at bounding box center [1326, 109] width 9 height 9
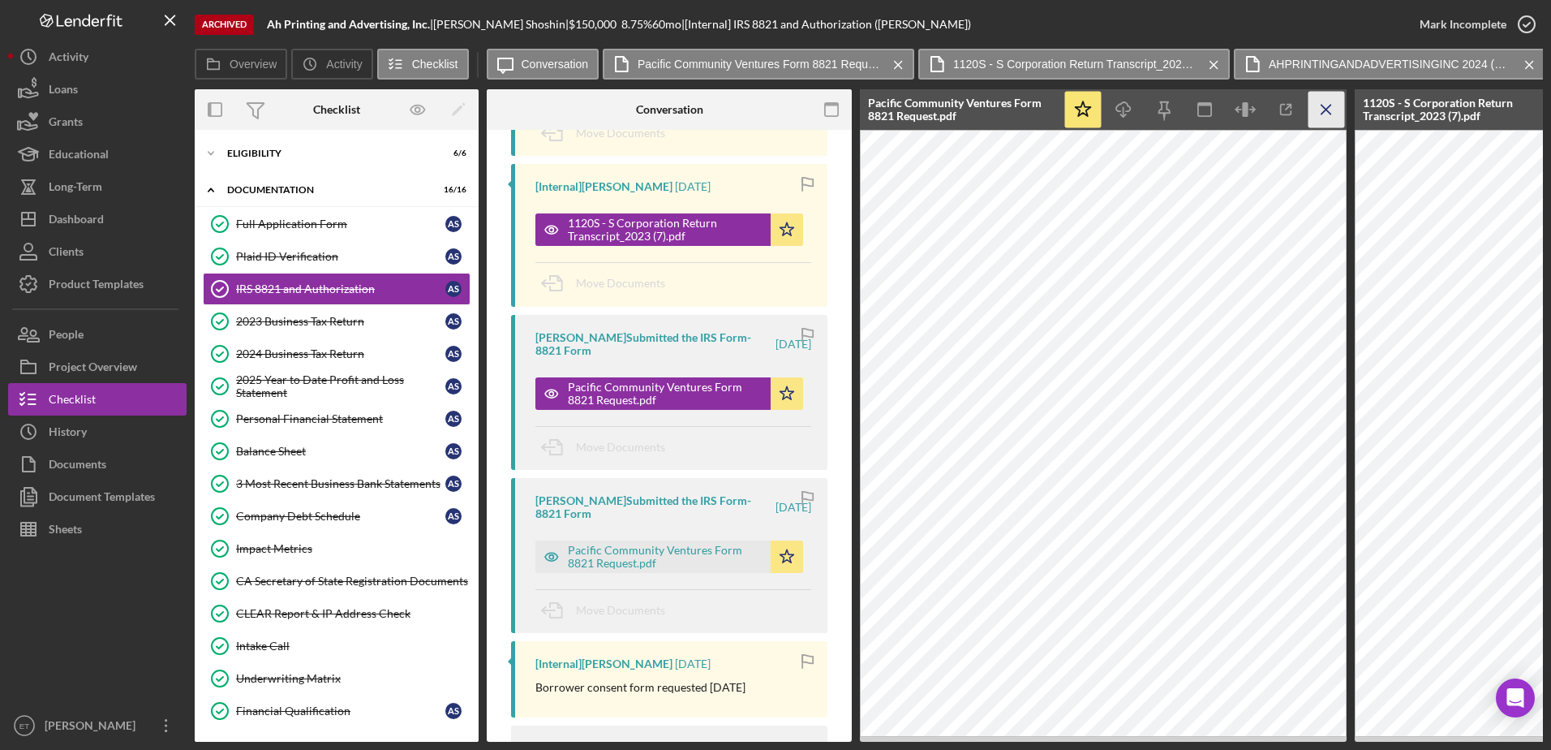
click at [1335, 105] on icon "Icon/Menu Close" at bounding box center [1327, 110] width 37 height 37
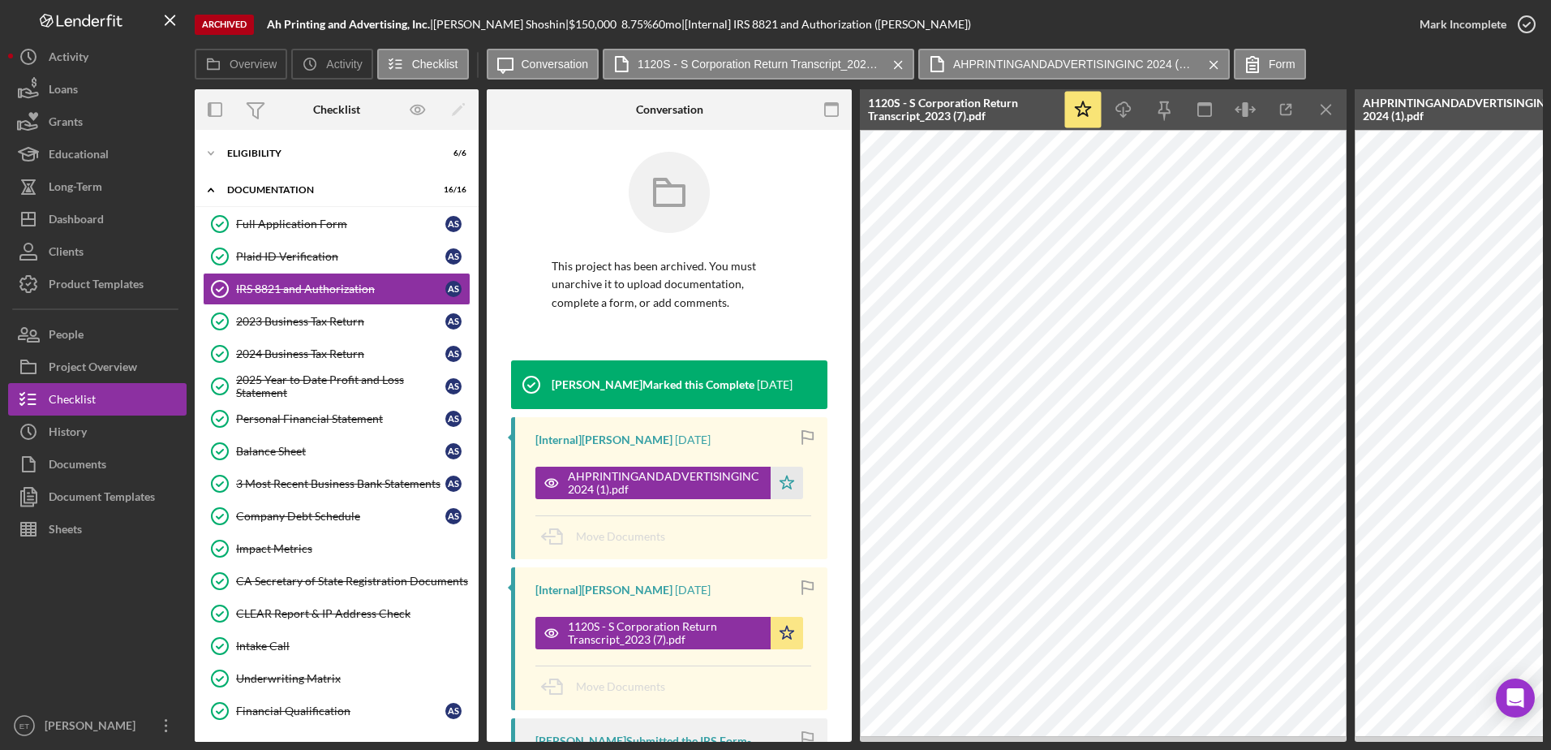
scroll to position [0, 0]
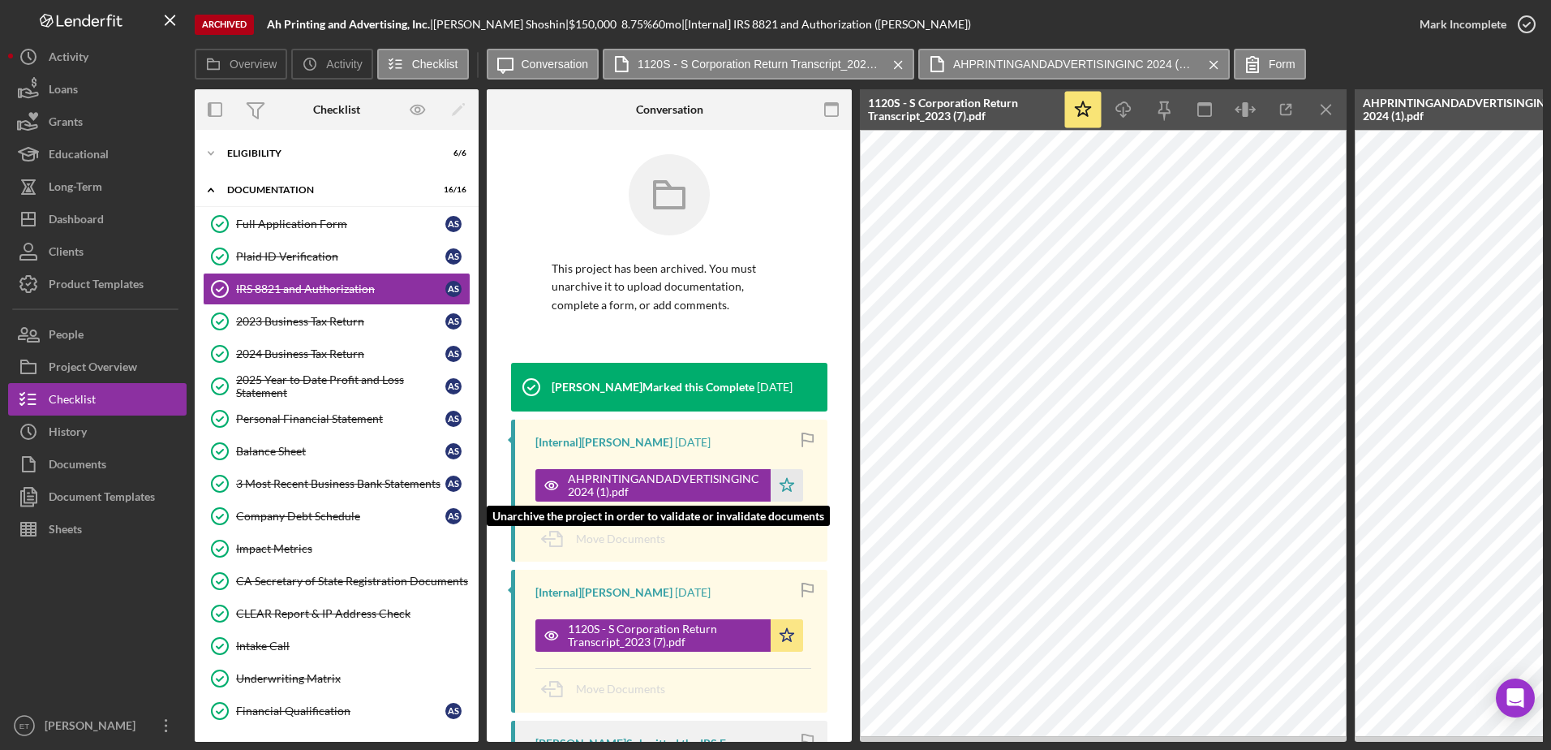
click at [603, 486] on div "AHPRINTINGANDADVERTISINGINC 2024 (1).pdf" at bounding box center [665, 485] width 195 height 26
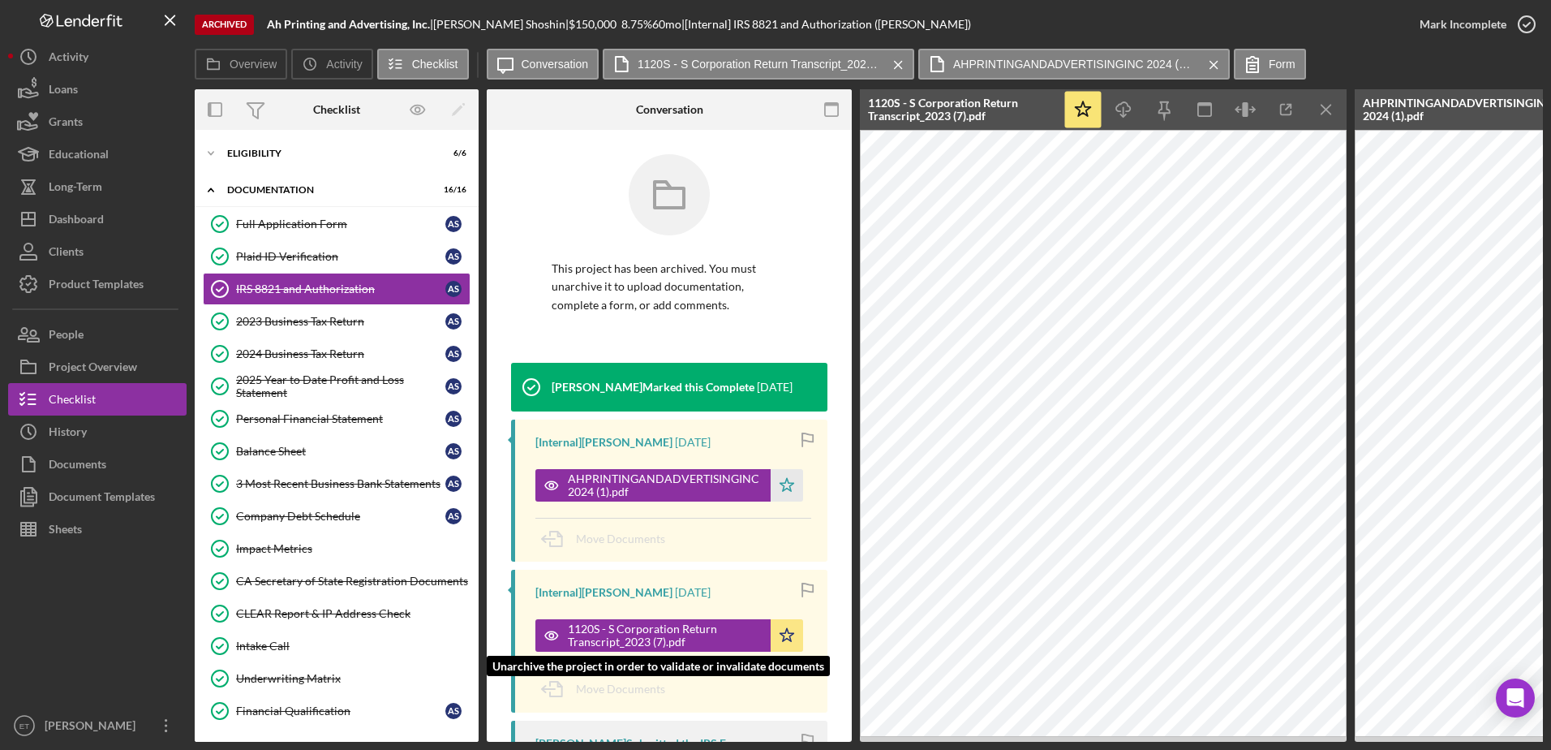
click at [640, 639] on div "1120S - S Corporation Return Transcript_2023 (7).pdf" at bounding box center [665, 635] width 195 height 26
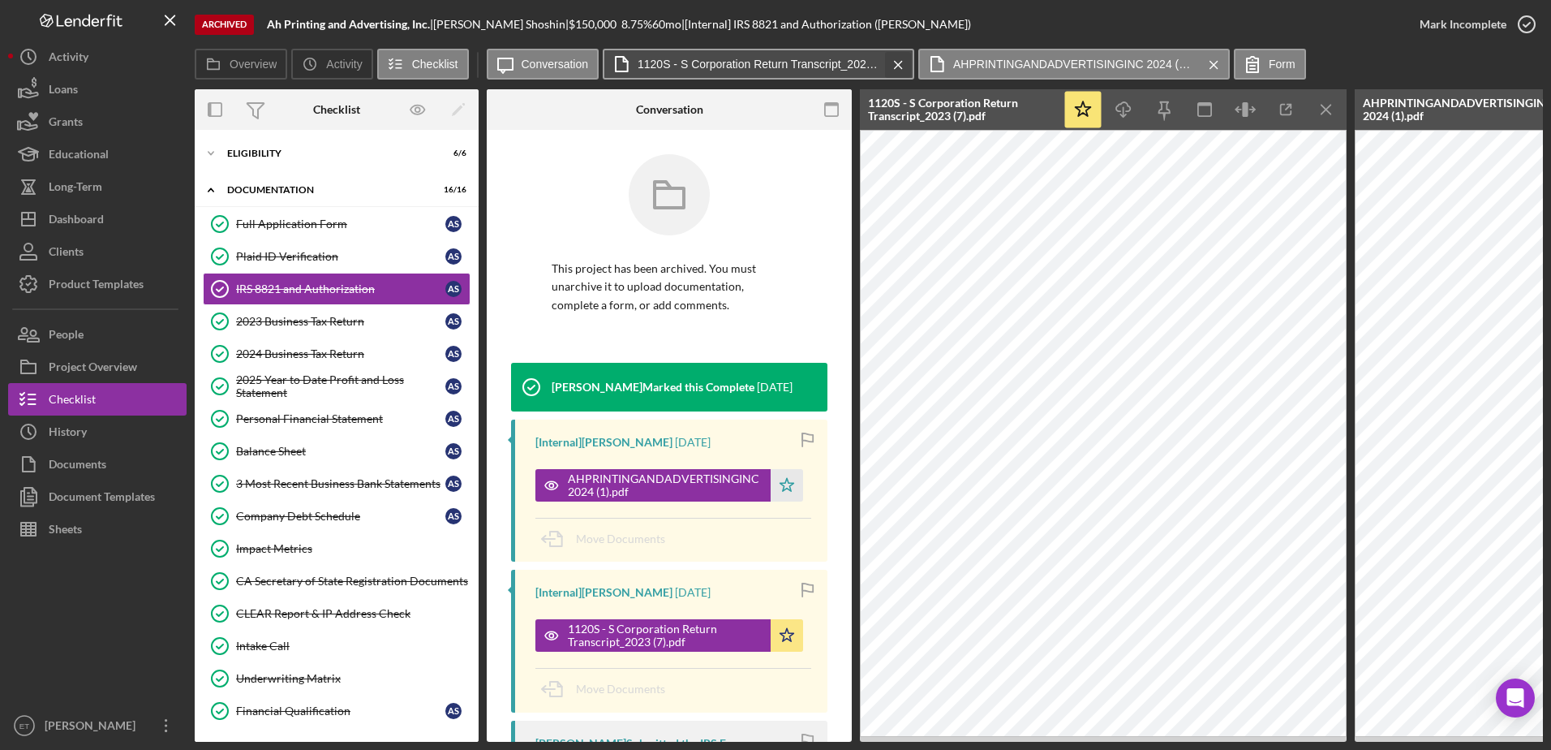
click at [903, 61] on icon "Icon/Menu Close" at bounding box center [898, 65] width 28 height 41
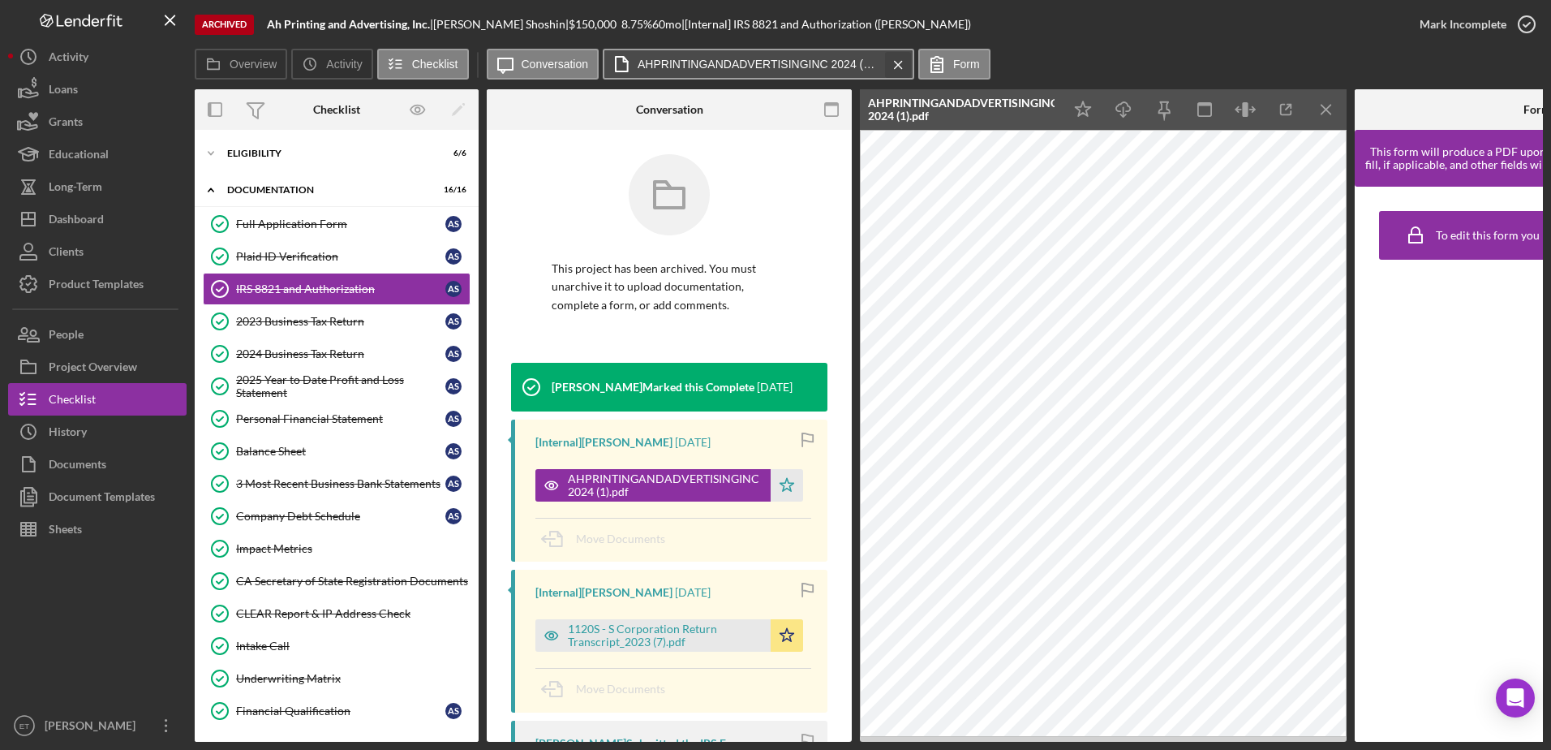
click at [899, 69] on icon "Icon/Menu Close" at bounding box center [898, 65] width 28 height 41
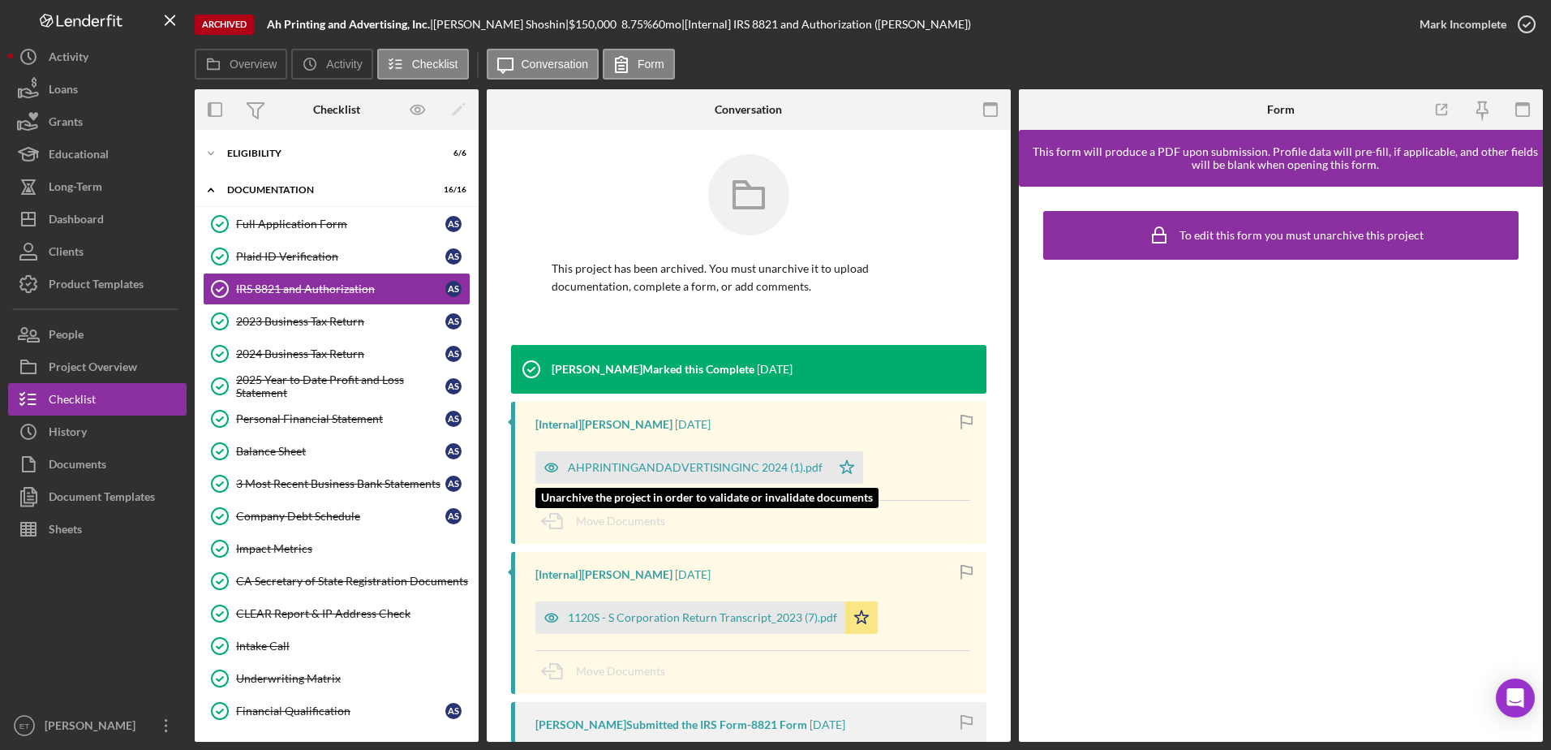
click at [586, 477] on div "AHPRINTINGANDADVERTISINGINC 2024 (1).pdf" at bounding box center [682, 467] width 295 height 32
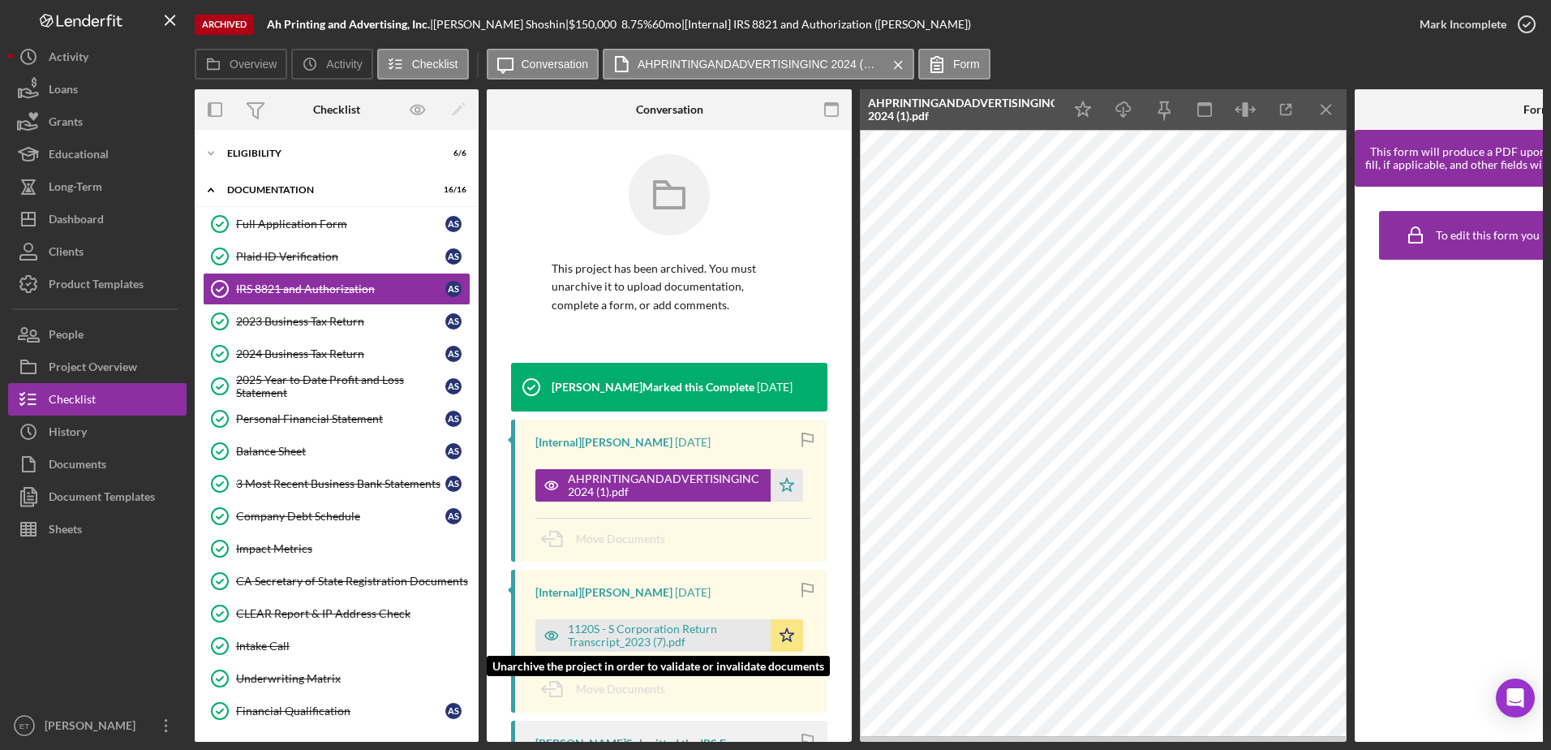
click at [619, 631] on div "1120S - S Corporation Return Transcript_2023 (7).pdf" at bounding box center [665, 635] width 195 height 26
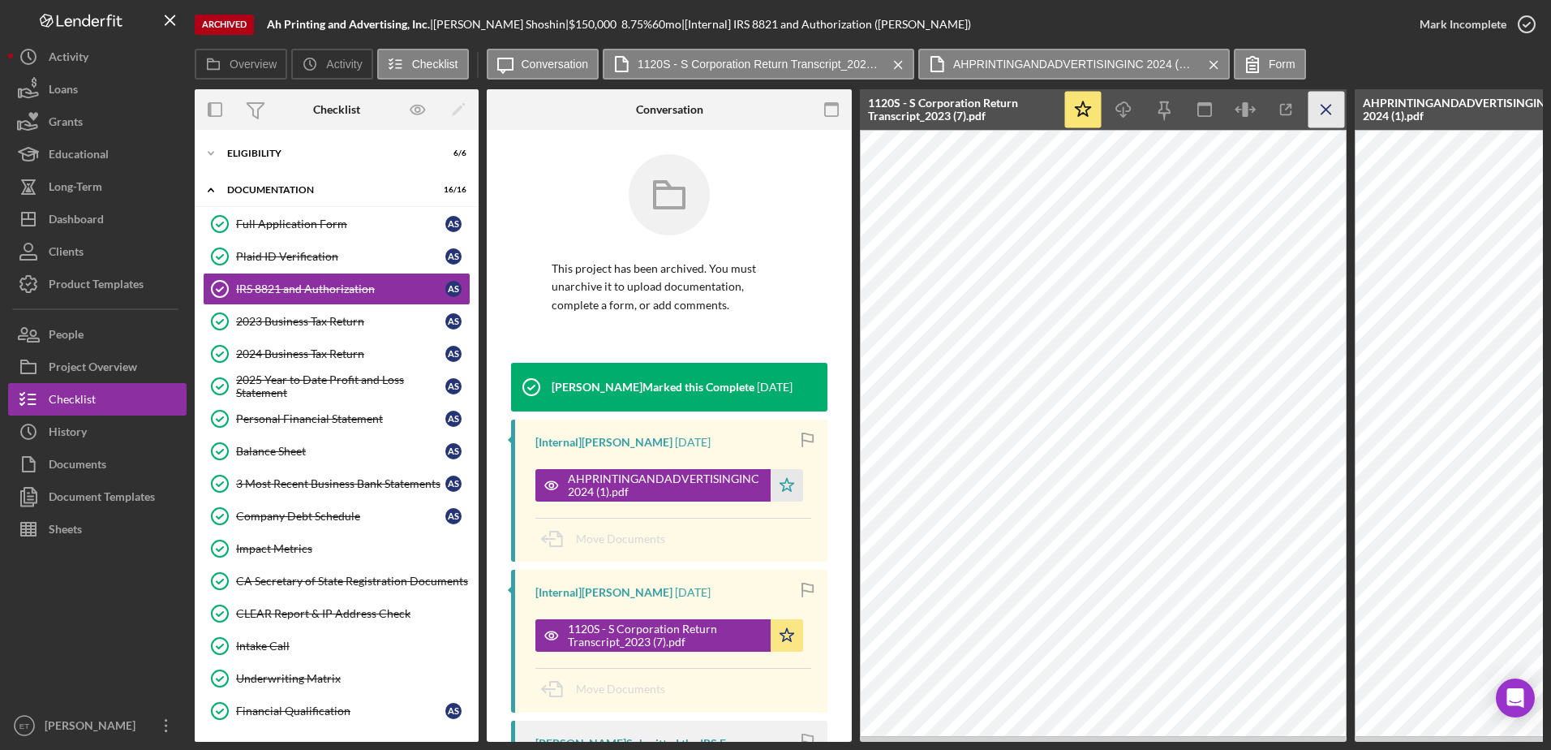
click at [1333, 104] on icon "Icon/Menu Close" at bounding box center [1327, 110] width 37 height 37
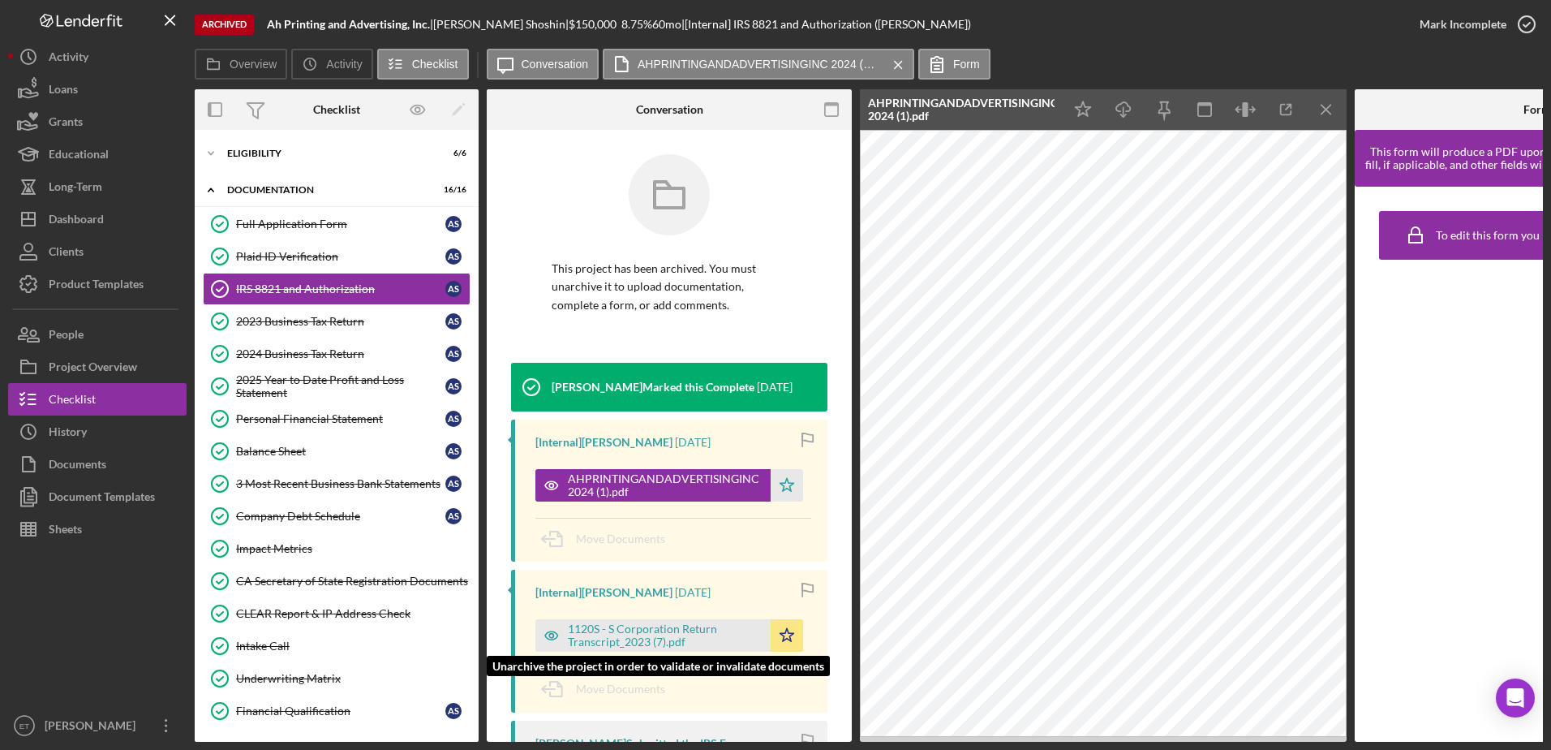
click at [620, 639] on div "1120S - S Corporation Return Transcript_2023 (7).pdf" at bounding box center [665, 635] width 195 height 26
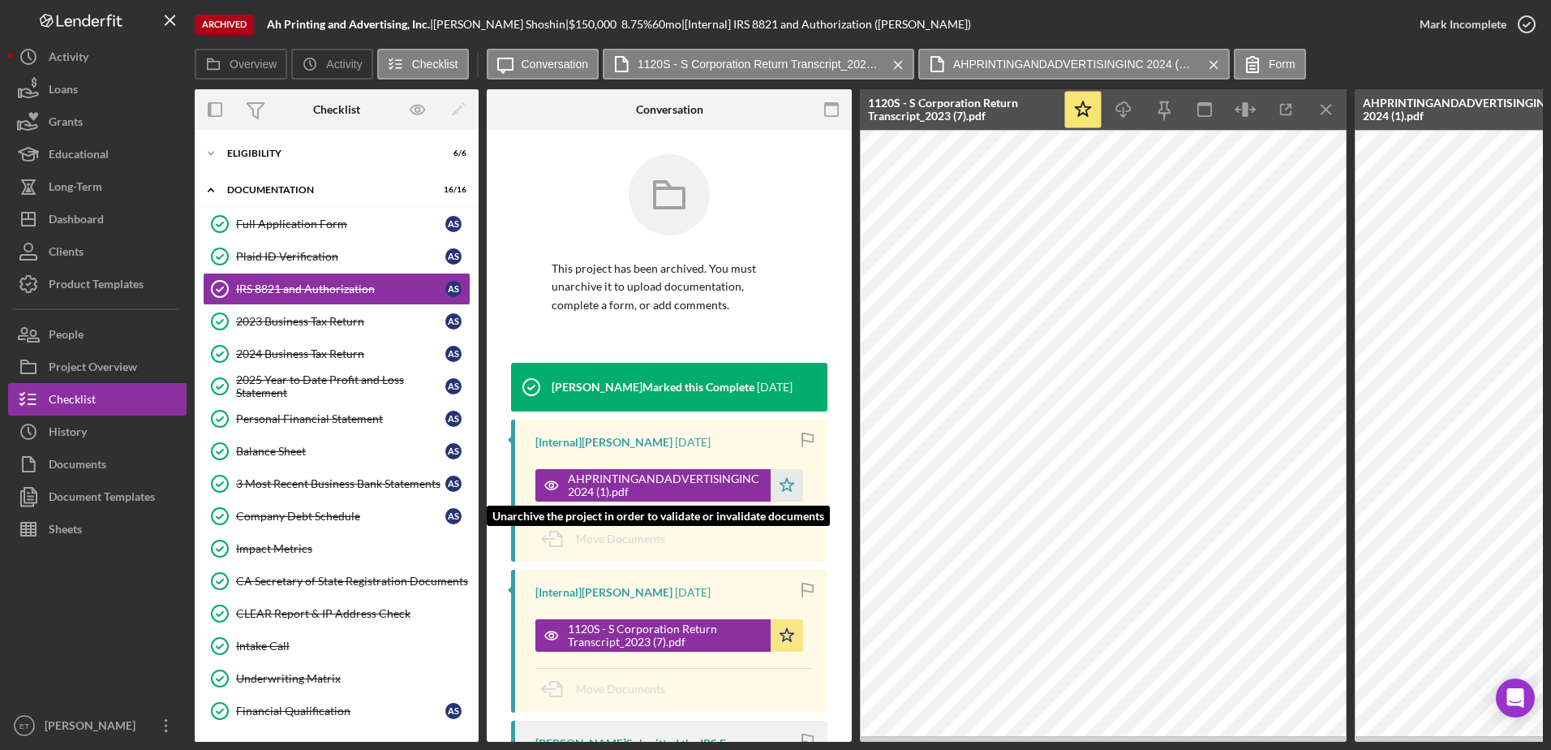
click at [636, 478] on div "AHPRINTINGANDADVERTISINGINC 2024 (1).pdf" at bounding box center [665, 485] width 195 height 26
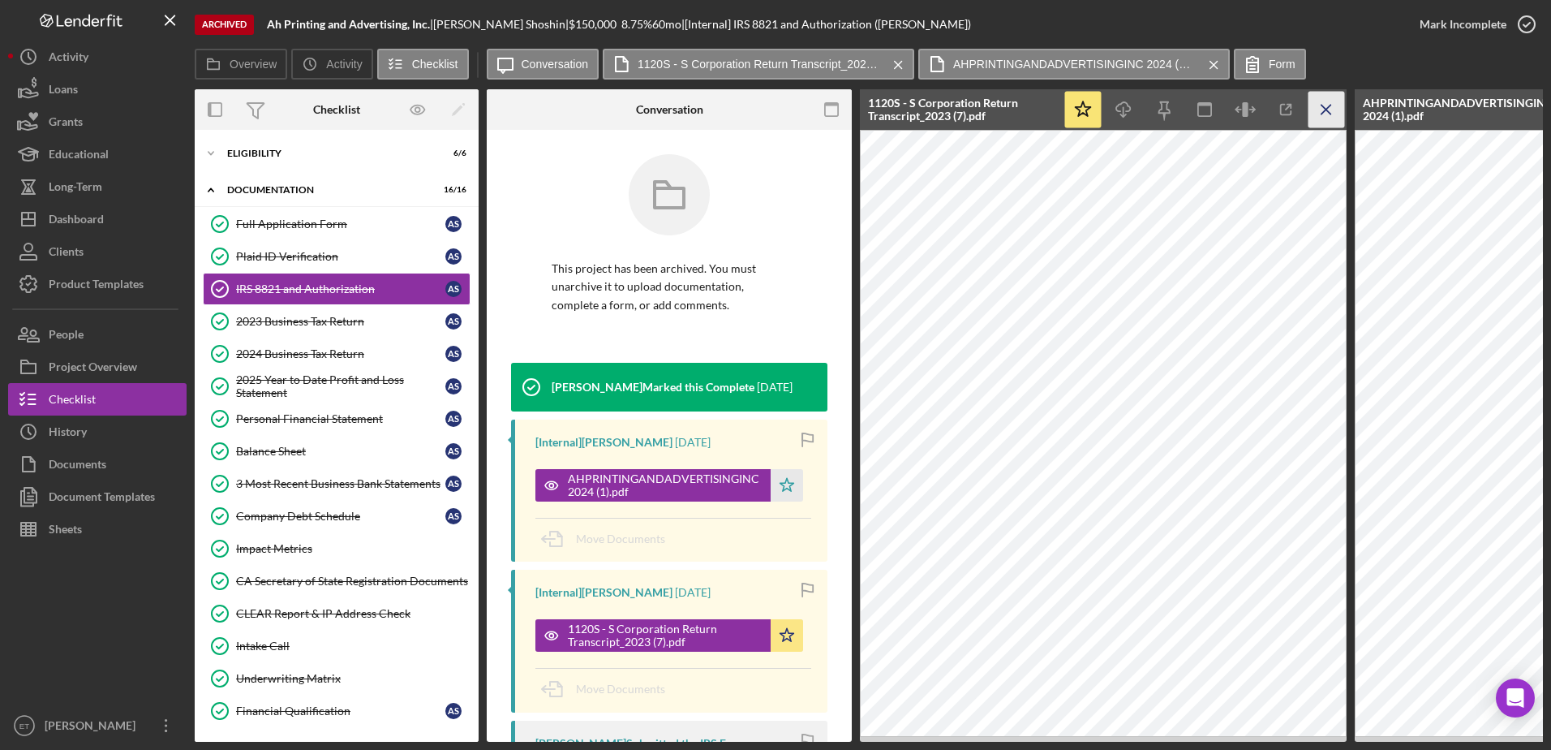
click at [1320, 115] on icon "Icon/Menu Close" at bounding box center [1327, 110] width 37 height 37
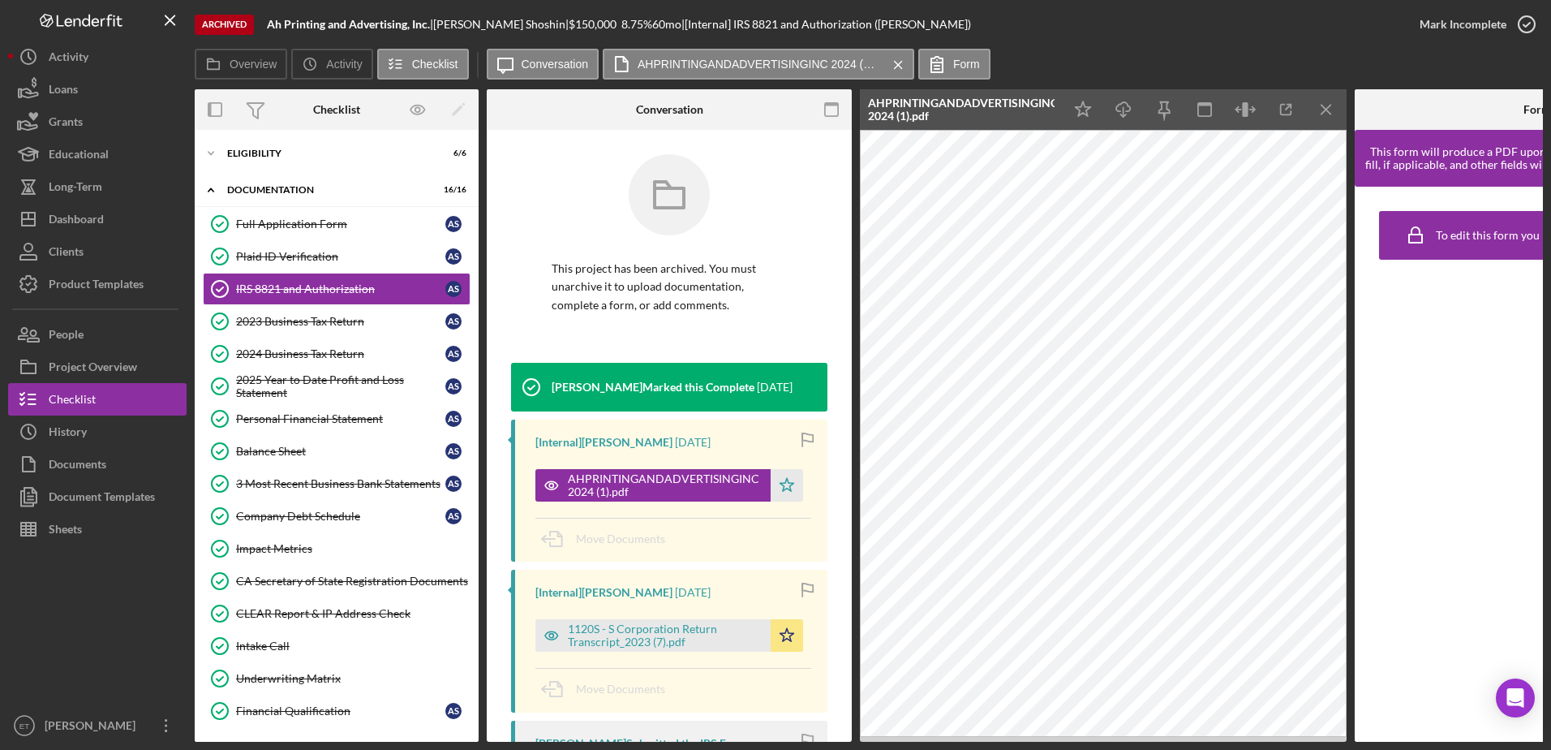
click at [1320, 115] on icon "Icon/Menu Close" at bounding box center [1327, 110] width 37 height 37
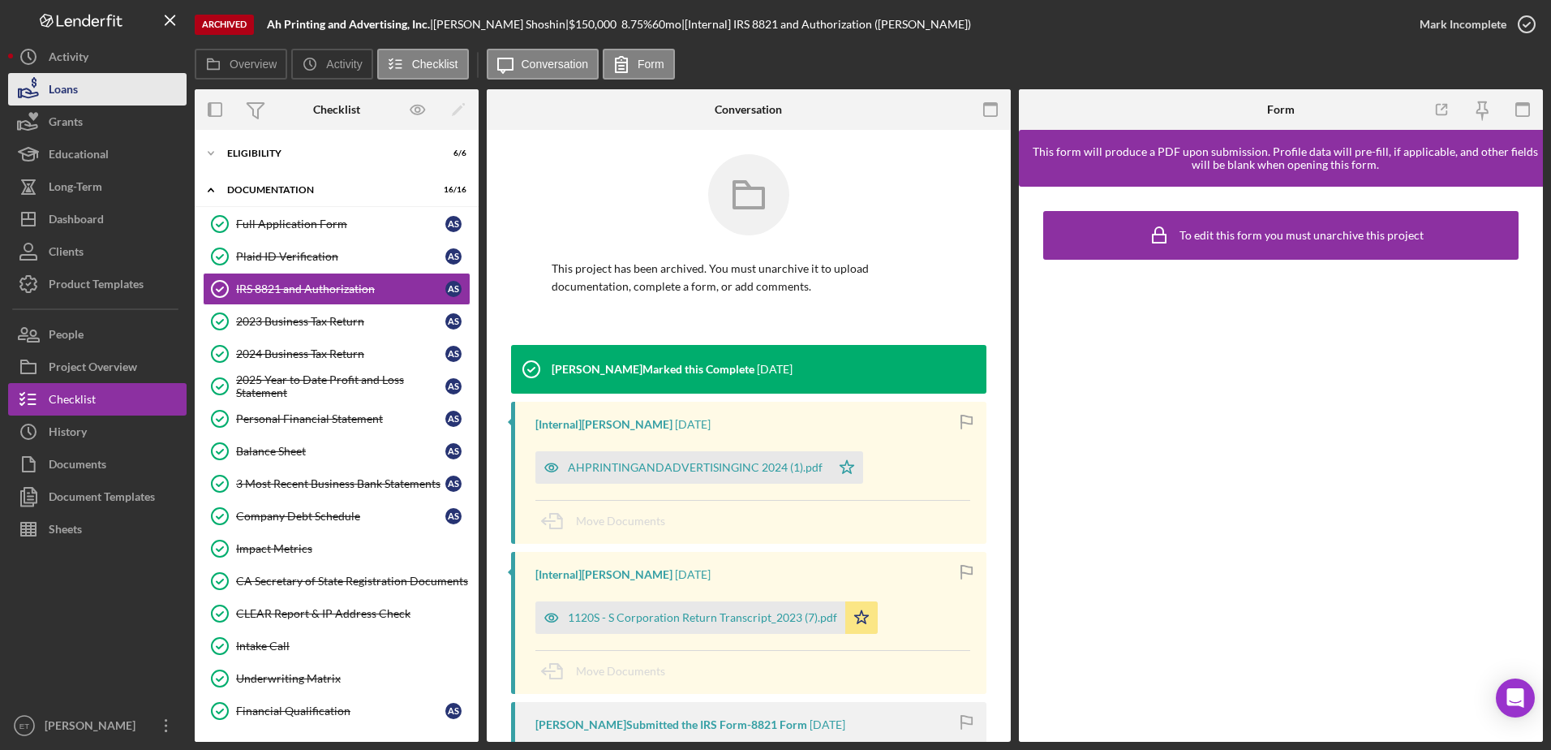
click at [84, 97] on button "Loans" at bounding box center [97, 89] width 178 height 32
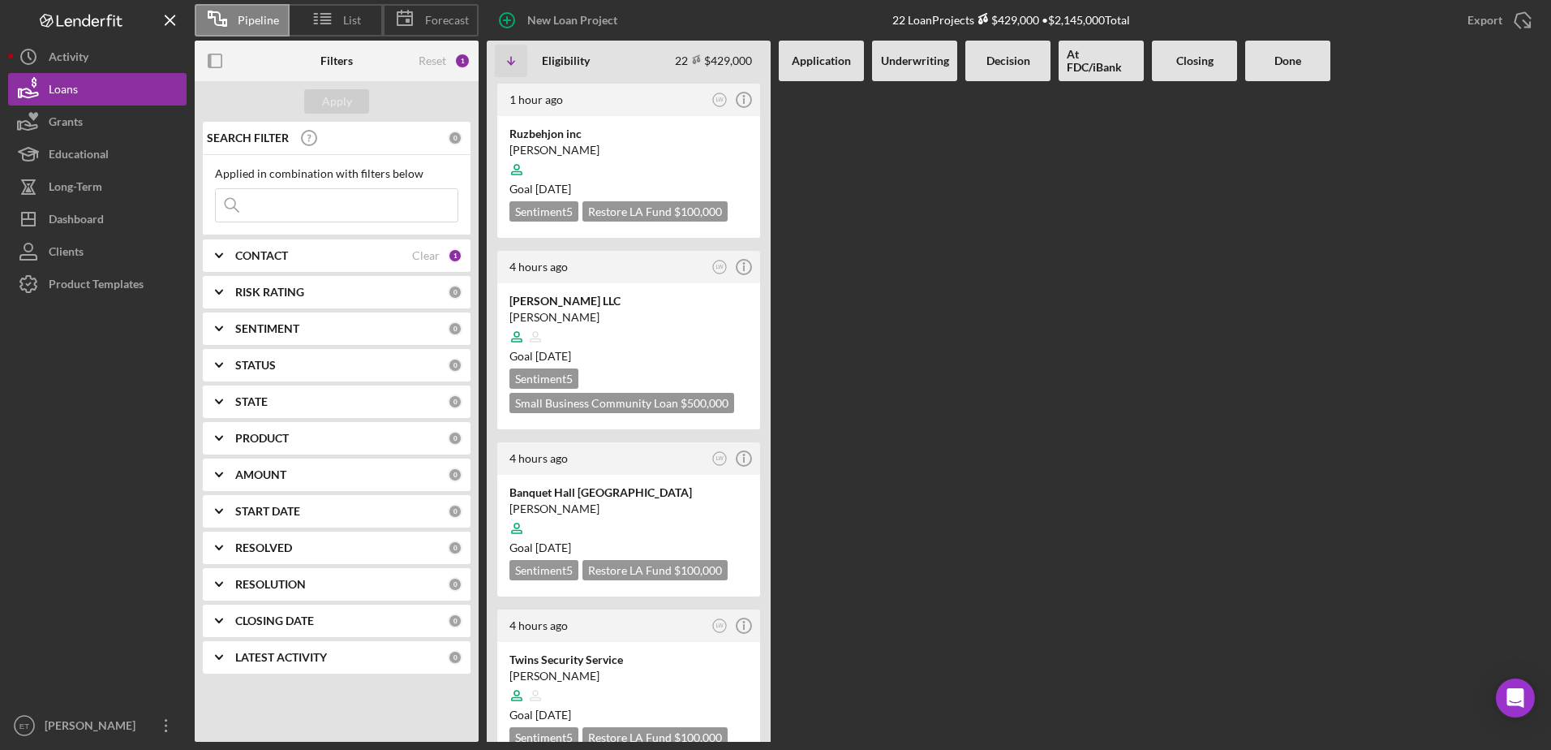
click at [303, 200] on input at bounding box center [337, 205] width 242 height 32
drag, startPoint x: 1004, startPoint y: 559, endPoint x: 999, endPoint y: 570, distance: 12.0
click at [1004, 561] on div at bounding box center [1007, 411] width 85 height 660
click at [286, 199] on input at bounding box center [337, 205] width 242 height 32
type input "ah printing"
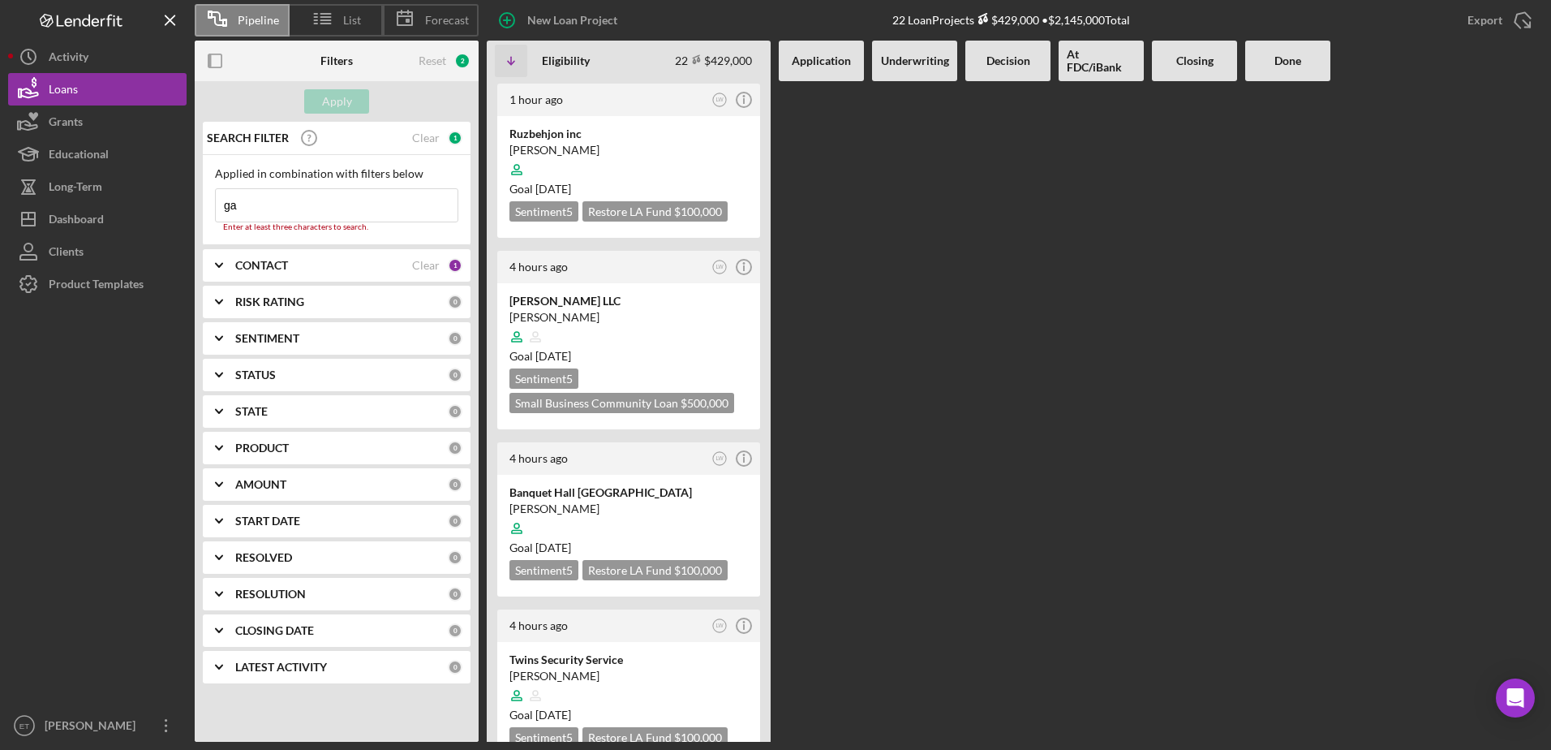
type input "g"
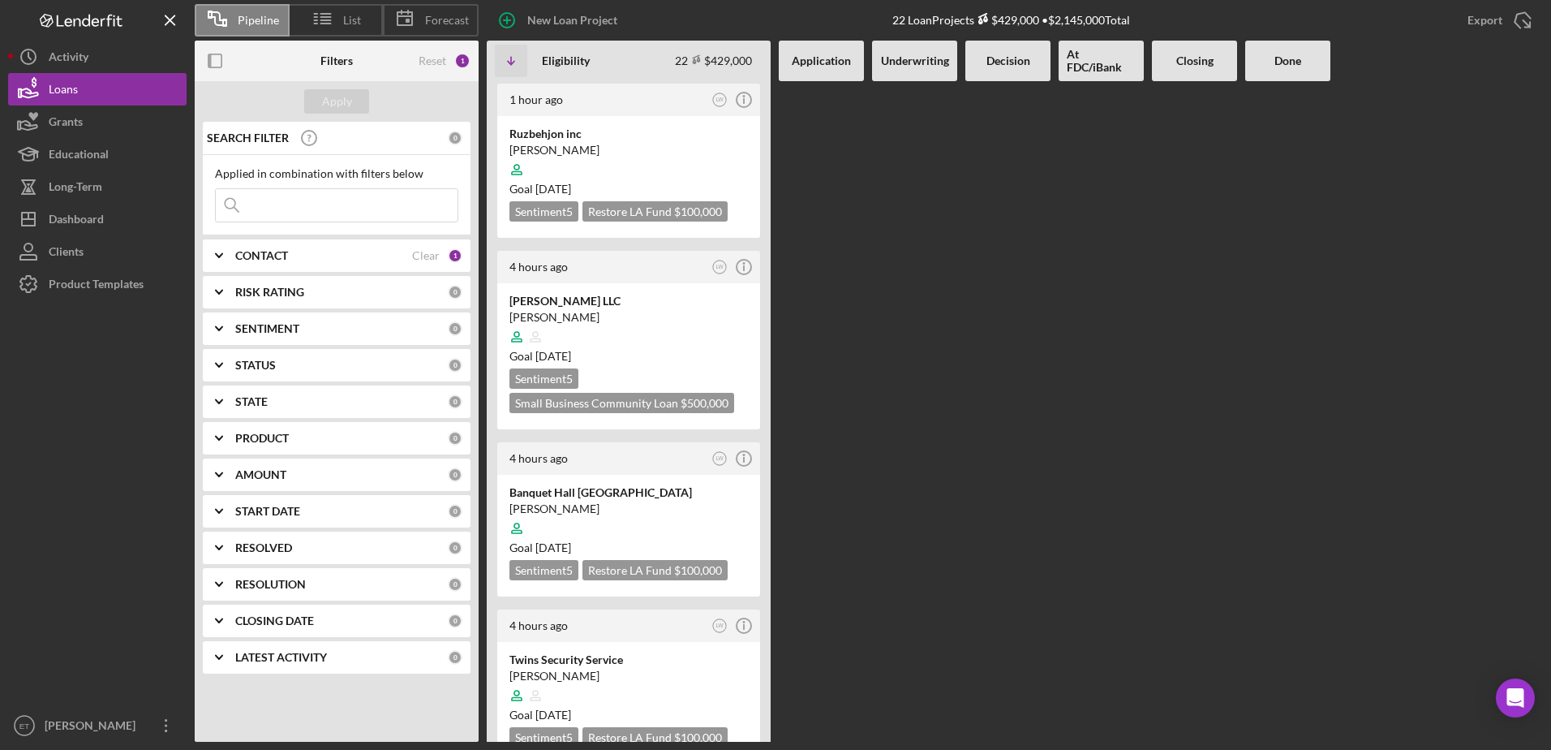
type input "c"
click at [302, 203] on input at bounding box center [337, 205] width 242 height 32
drag, startPoint x: 48, startPoint y: 213, endPoint x: 71, endPoint y: 208, distance: 24.2
click at [48, 213] on icon "Icon/Dashboard" at bounding box center [28, 219] width 41 height 41
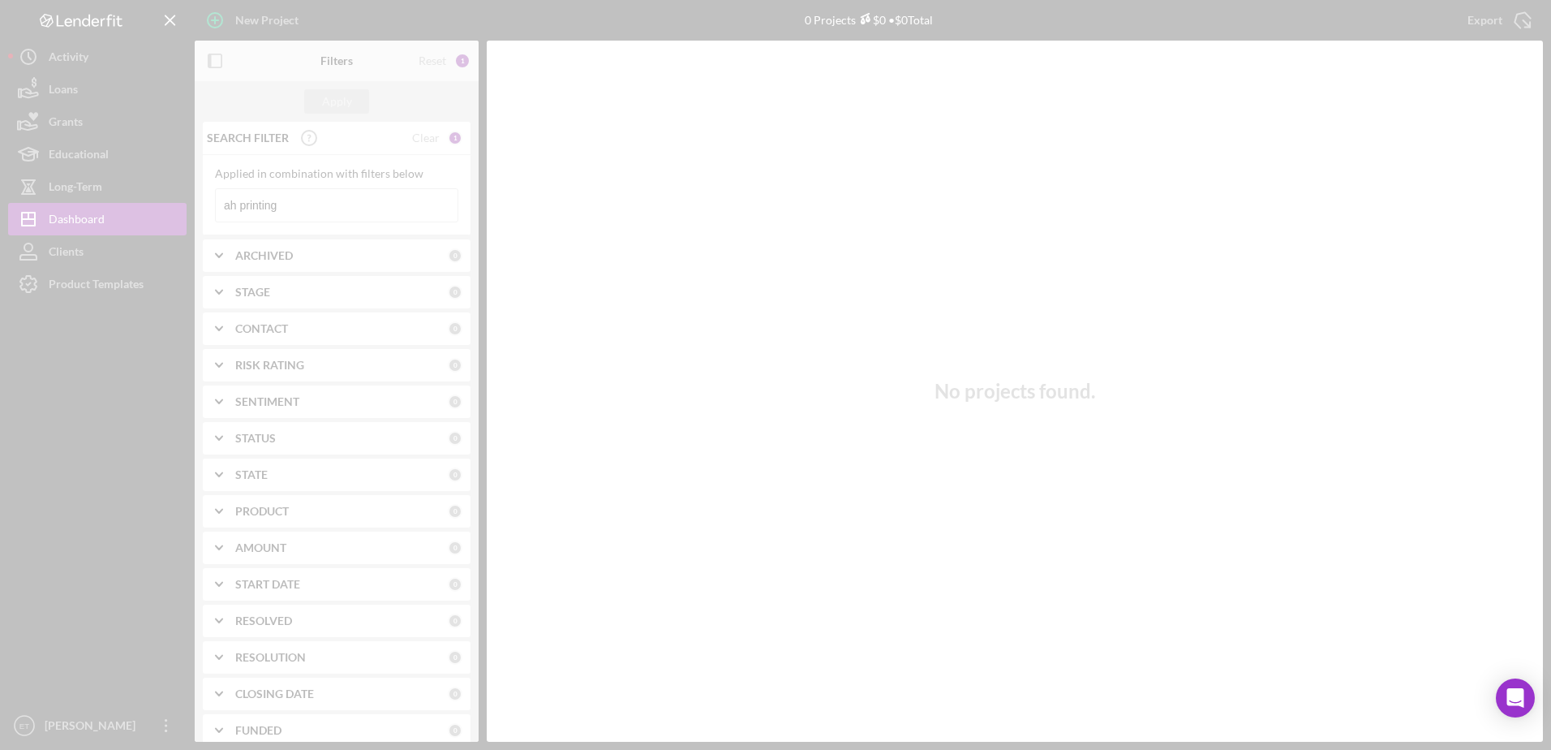
click at [345, 214] on div at bounding box center [775, 375] width 1551 height 750
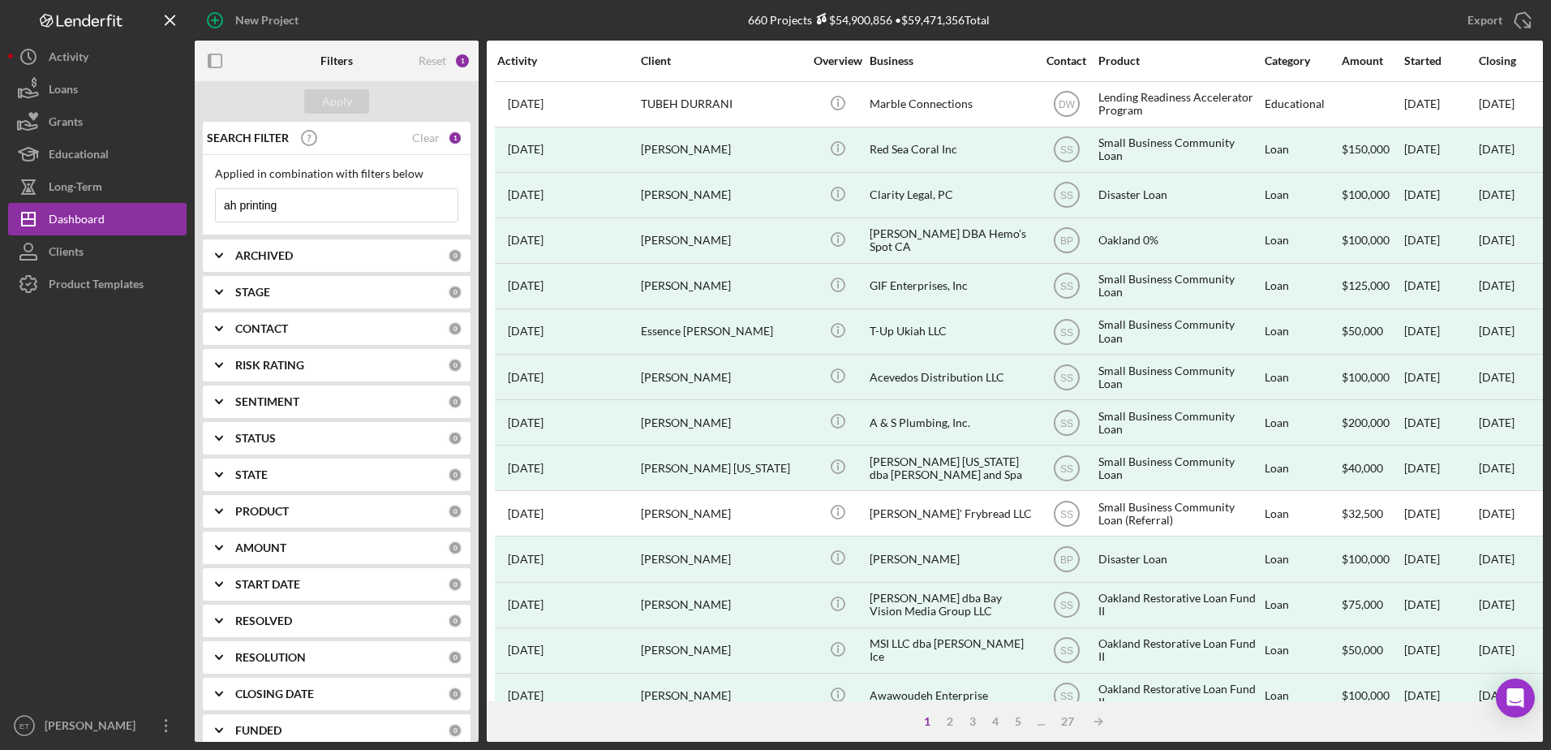
click at [351, 209] on input "ah printing" at bounding box center [337, 205] width 242 height 32
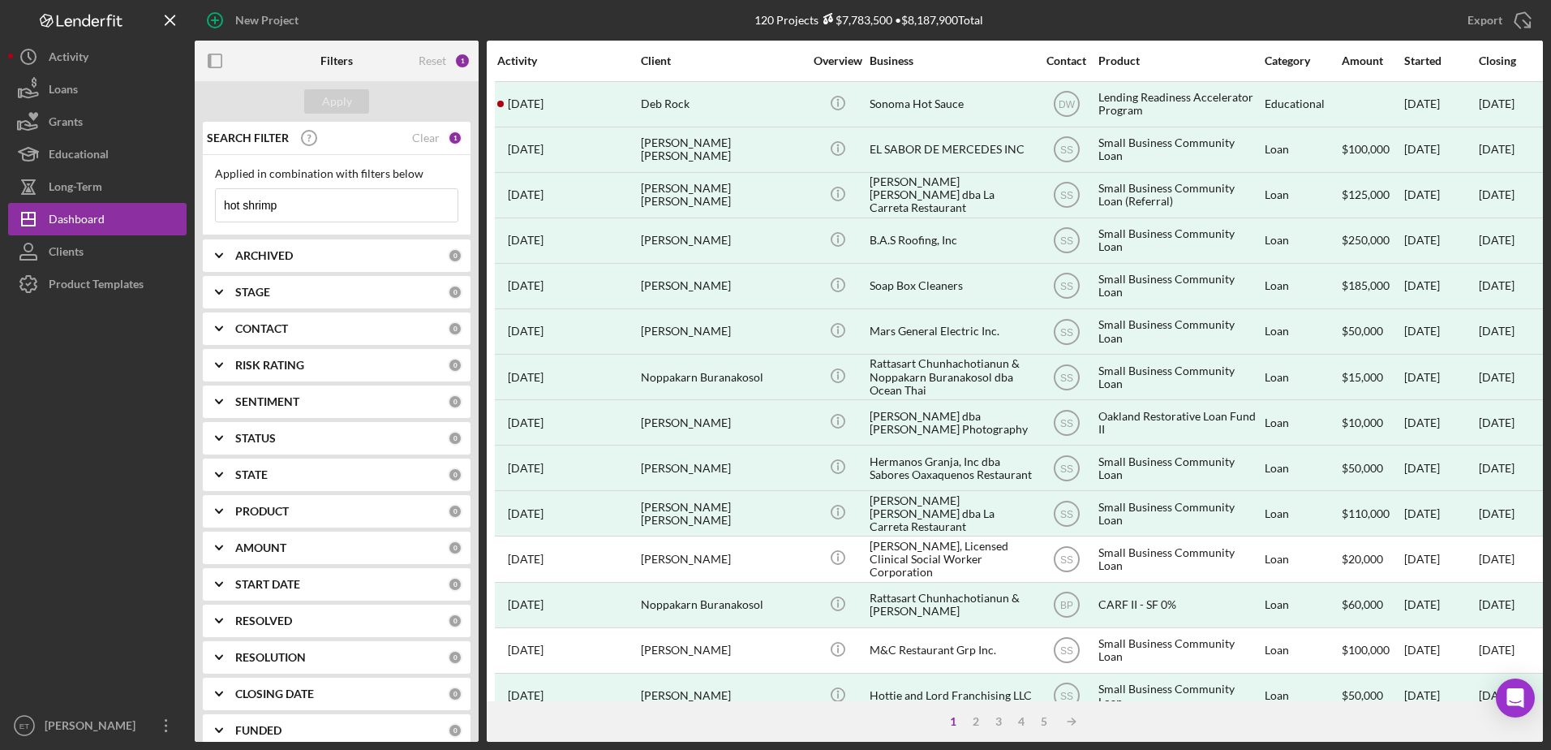
click at [229, 206] on input "hot shrimp" at bounding box center [337, 205] width 242 height 32
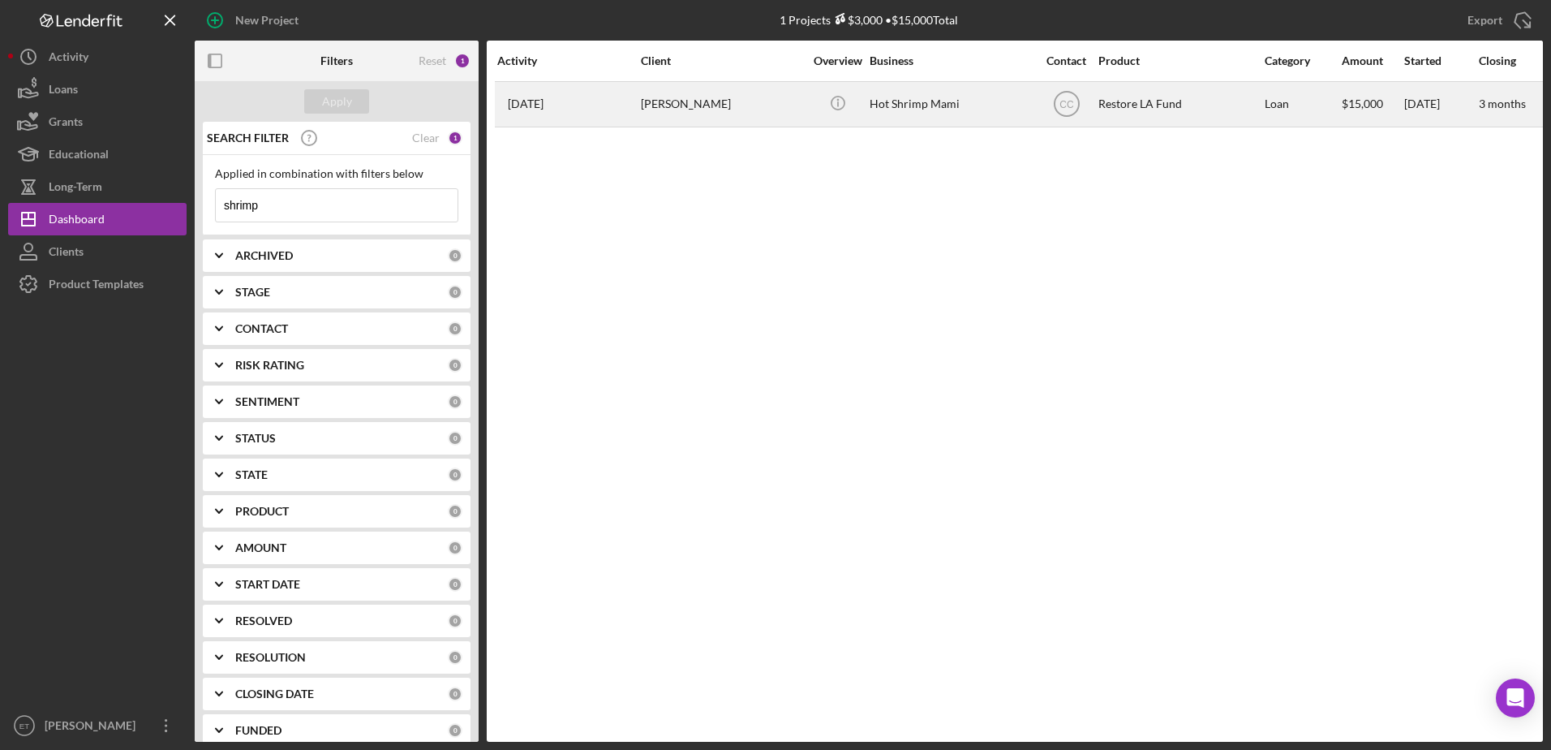
type input "shrimp"
click at [712, 115] on div "[PERSON_NAME]" at bounding box center [722, 104] width 162 height 43
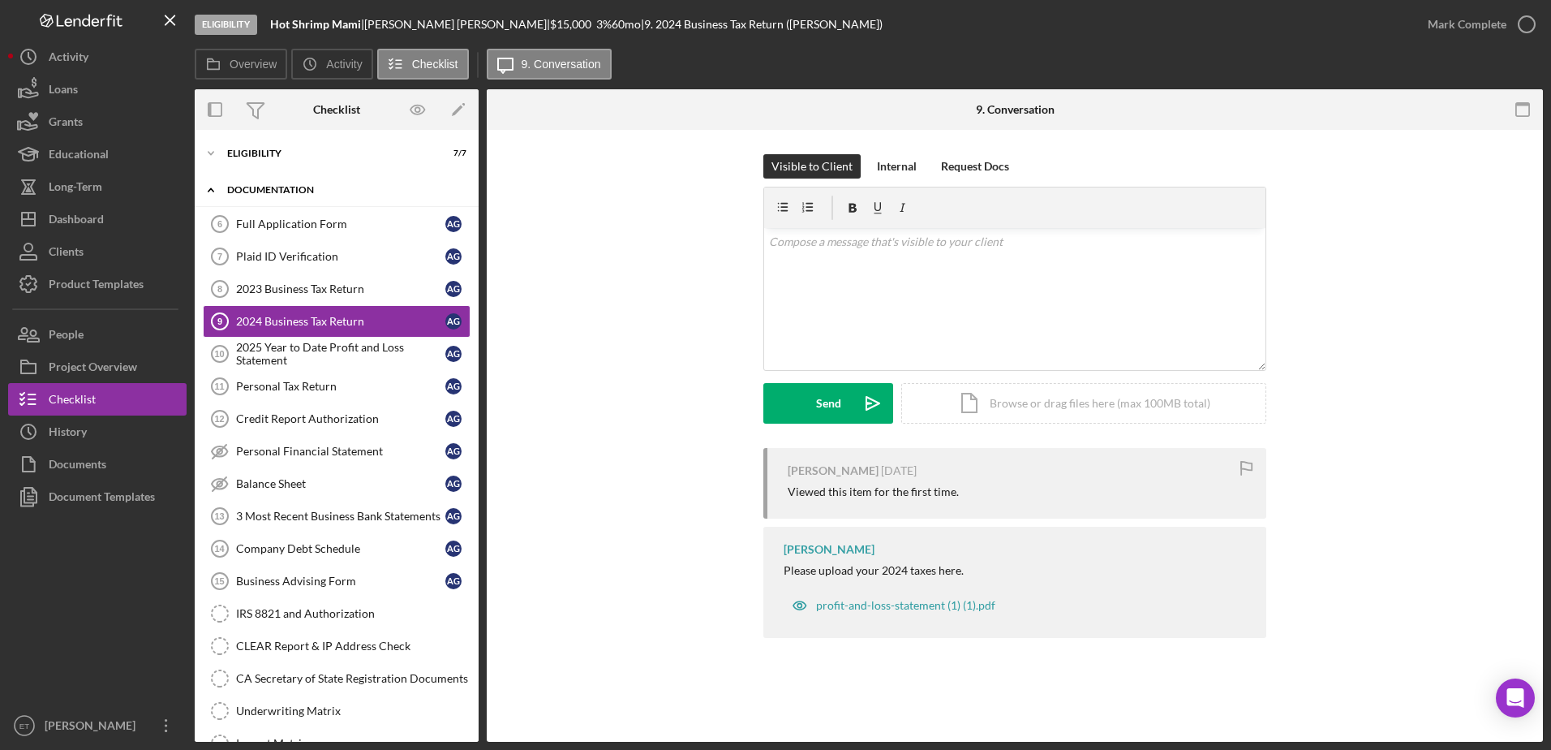
click at [307, 184] on div "Icon/Expander Documentation 0 / 20" at bounding box center [337, 190] width 284 height 33
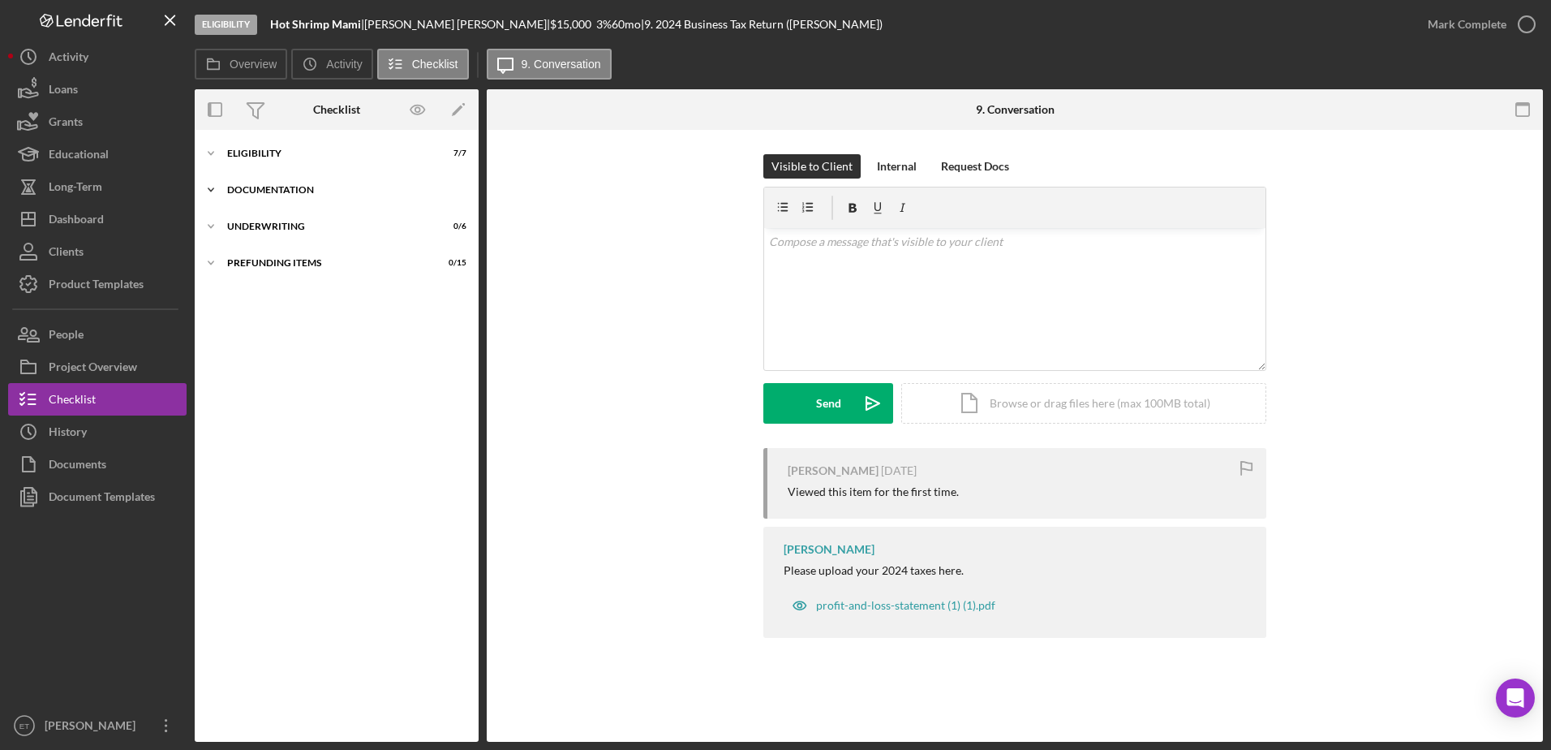
click at [278, 183] on div "Icon/Expander Documentation 0 / 20" at bounding box center [337, 190] width 284 height 32
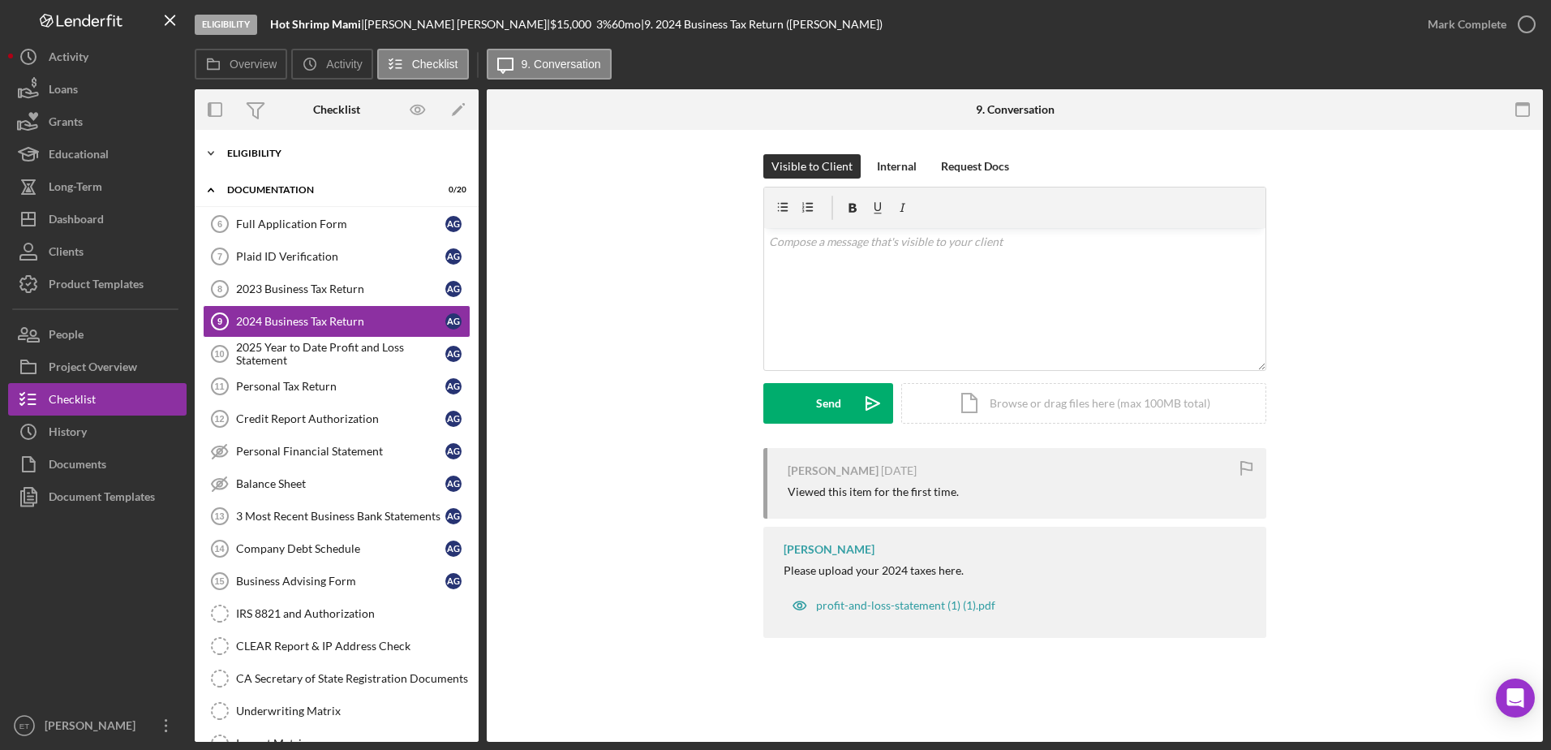
click at [274, 149] on div "Eligibility" at bounding box center [342, 153] width 231 height 10
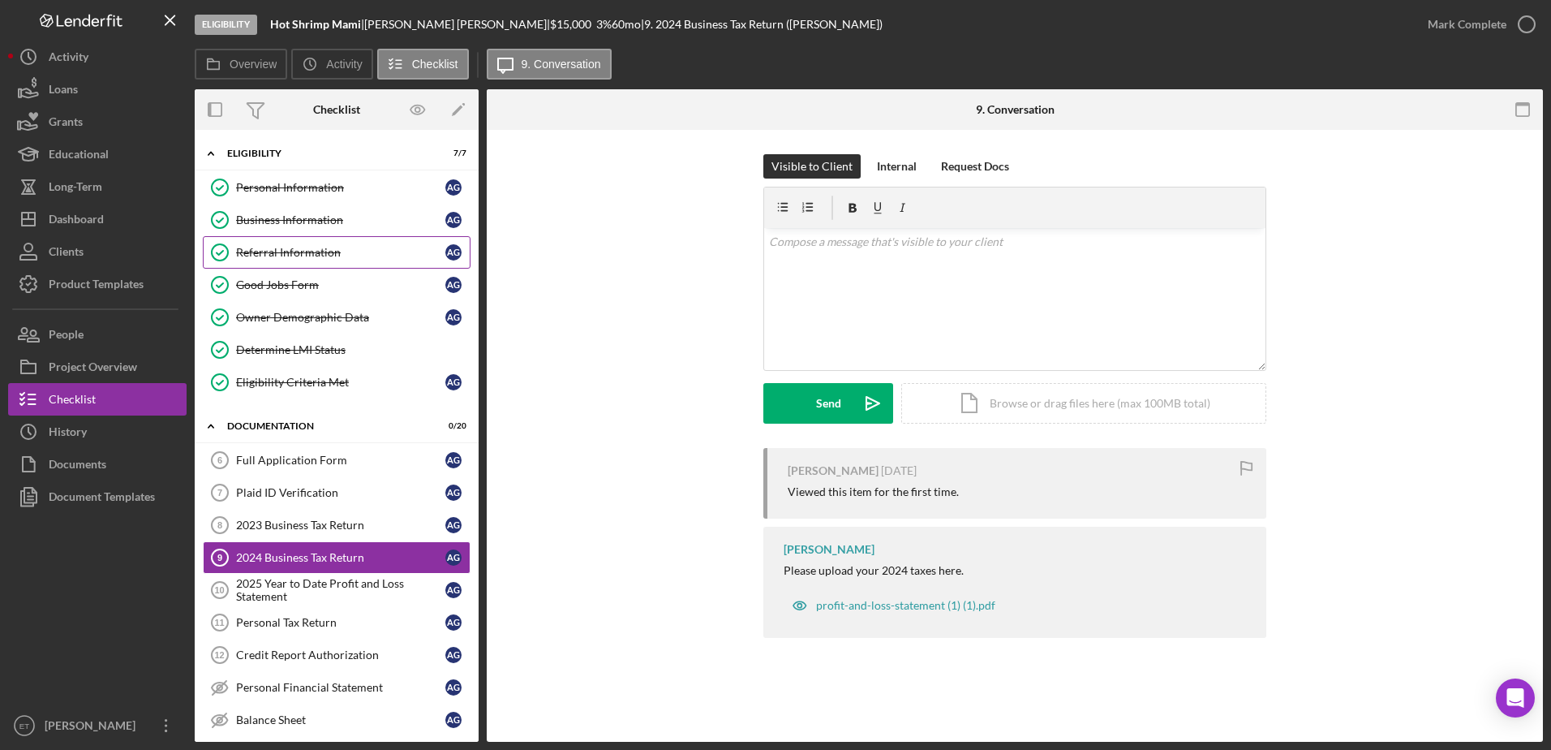
click at [282, 246] on div "Referral Information" at bounding box center [340, 252] width 209 height 13
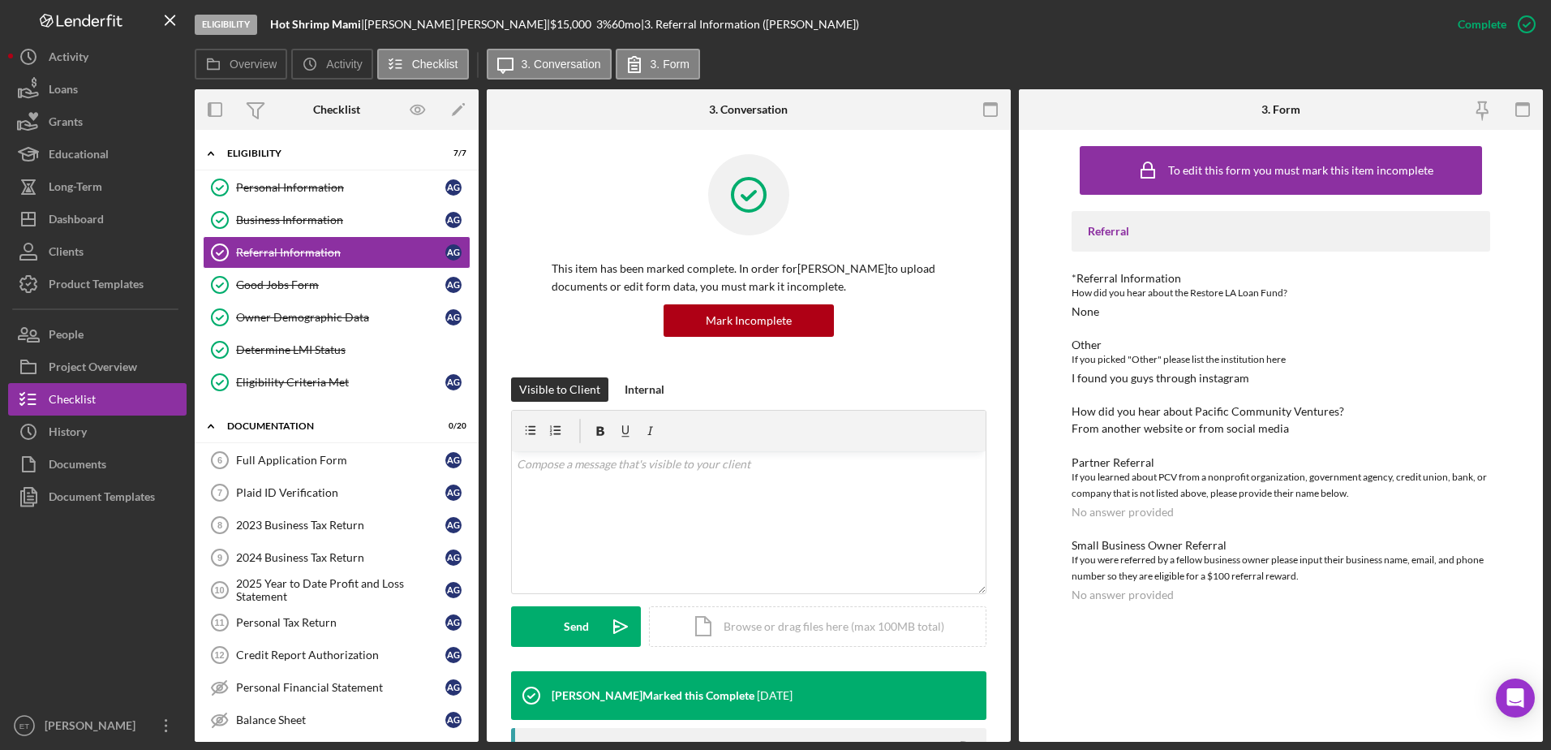
drag, startPoint x: 1350, startPoint y: 372, endPoint x: 1352, endPoint y: 428, distance: 56.0
click at [1352, 428] on div "Referral *Referral Information How did you hear about the Restore LA Loan Fund?…" at bounding box center [1281, 406] width 419 height 390
click at [1352, 428] on div "How did you hear about Pacific Community Ventures? From another website or from…" at bounding box center [1281, 420] width 419 height 30
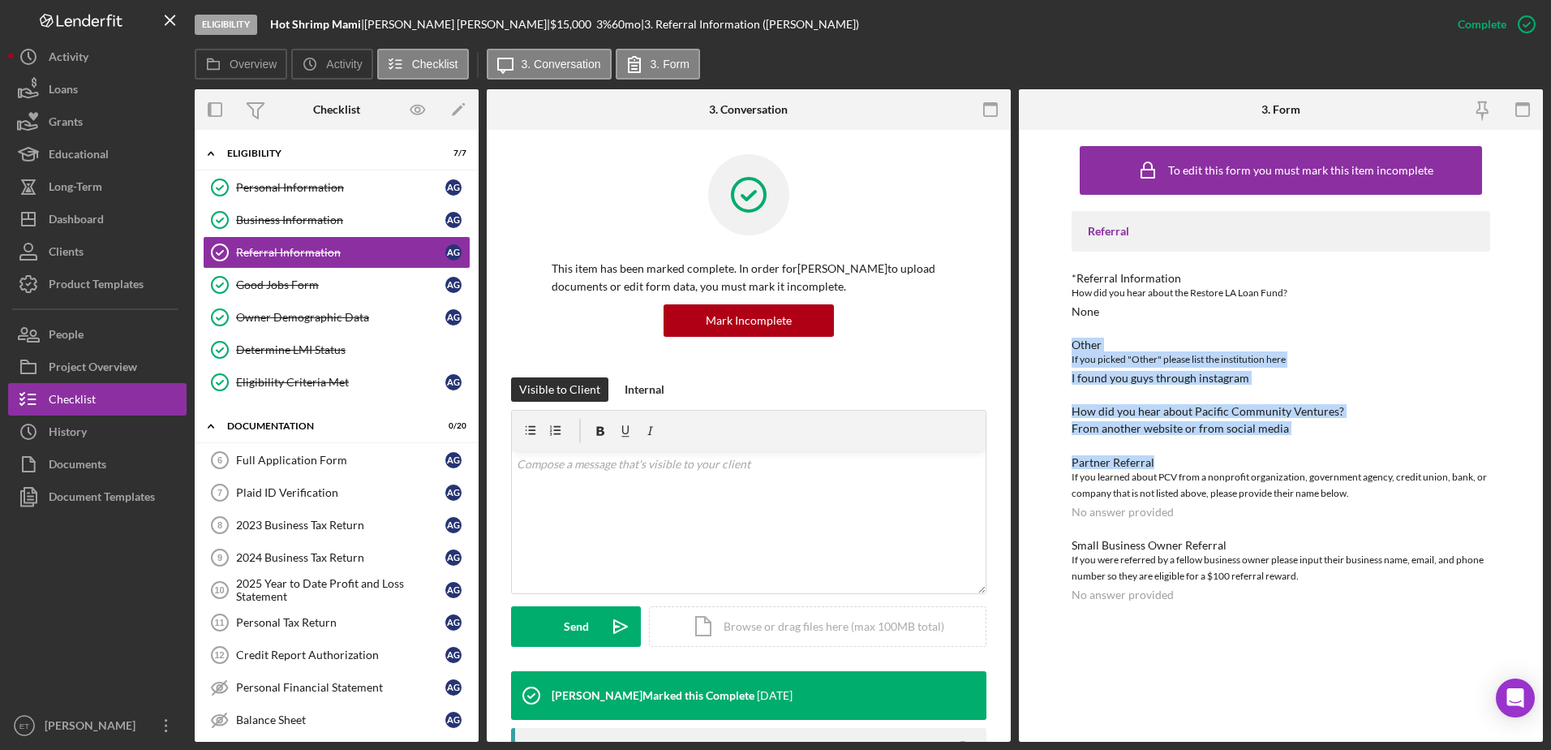
drag, startPoint x: 1353, startPoint y: 438, endPoint x: 1318, endPoint y: 318, distance: 125.3
click at [1318, 318] on div "Referral *Referral Information How did you hear about the Restore LA Loan Fund?…" at bounding box center [1281, 406] width 419 height 390
click at [1318, 318] on div "*Referral Information How did you hear about the Restore LA Loan Fund? None" at bounding box center [1281, 295] width 419 height 46
